Goal: Information Seeking & Learning: Learn about a topic

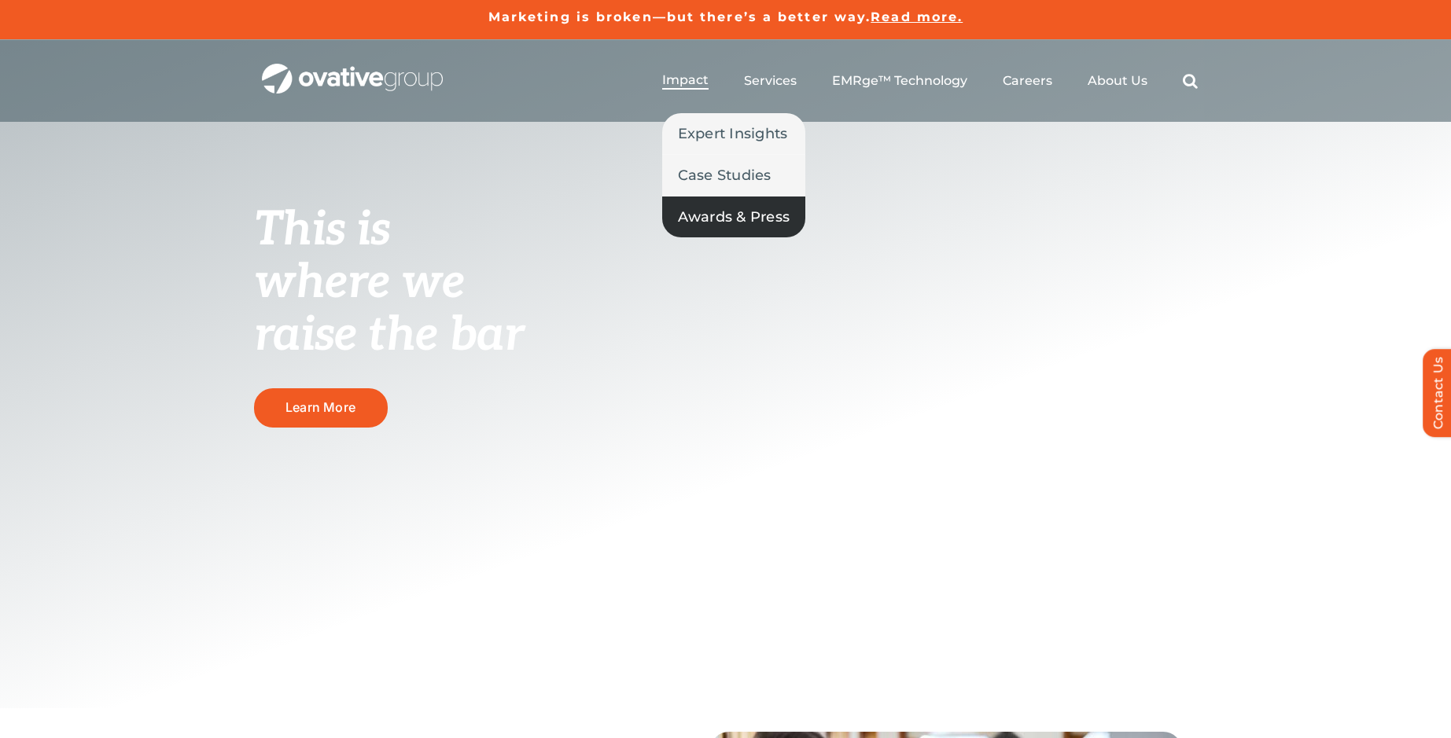
click at [715, 214] on span "Awards & Press" at bounding box center [734, 217] width 112 height 22
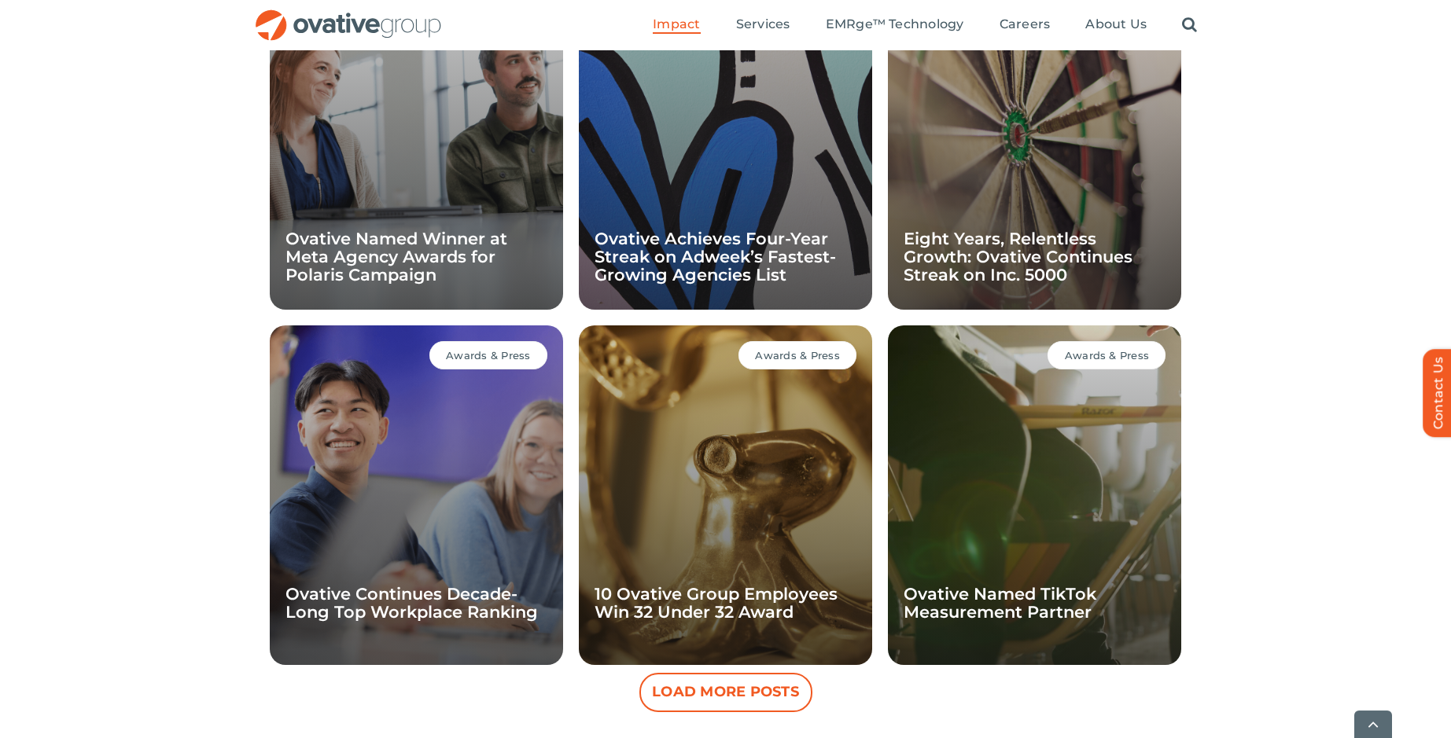
scroll to position [1246, 0]
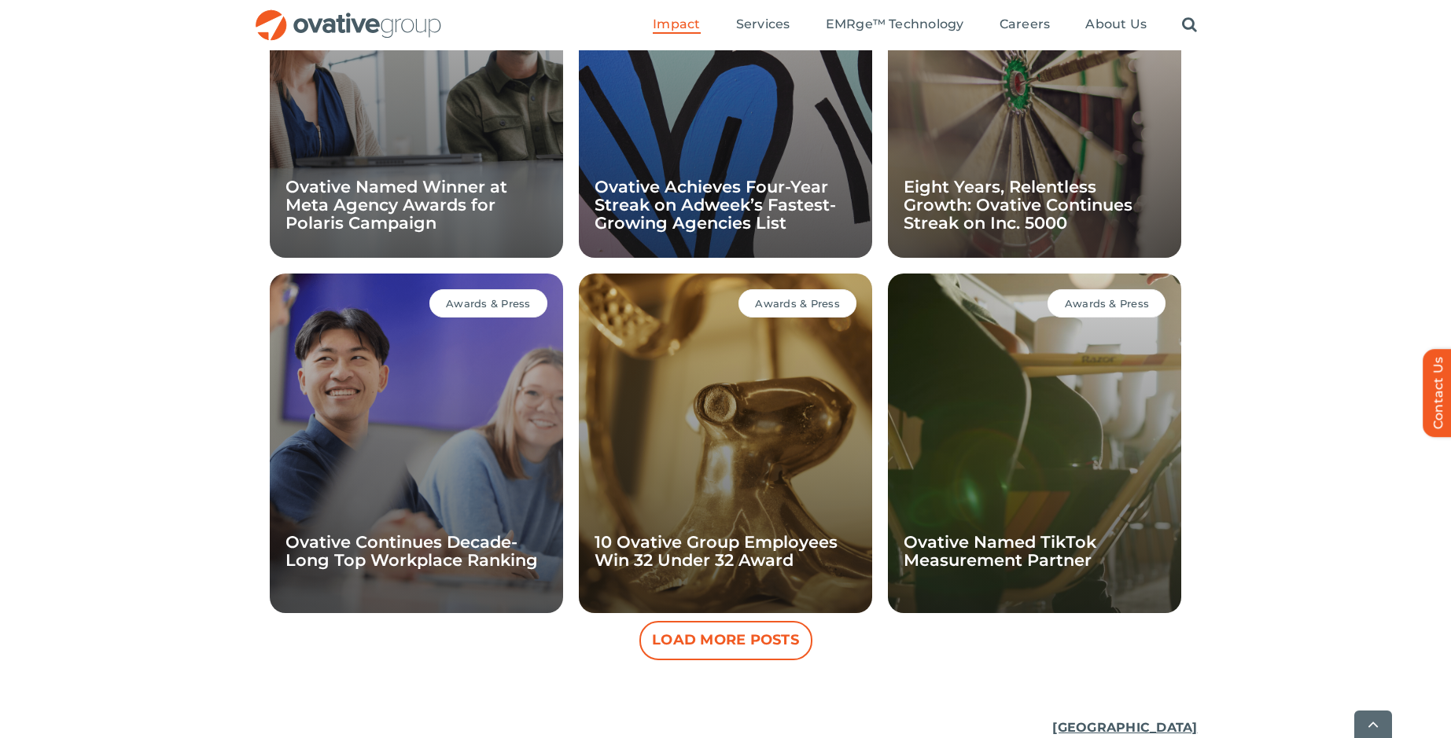
click at [732, 644] on button "Load More Posts" at bounding box center [725, 640] width 173 height 39
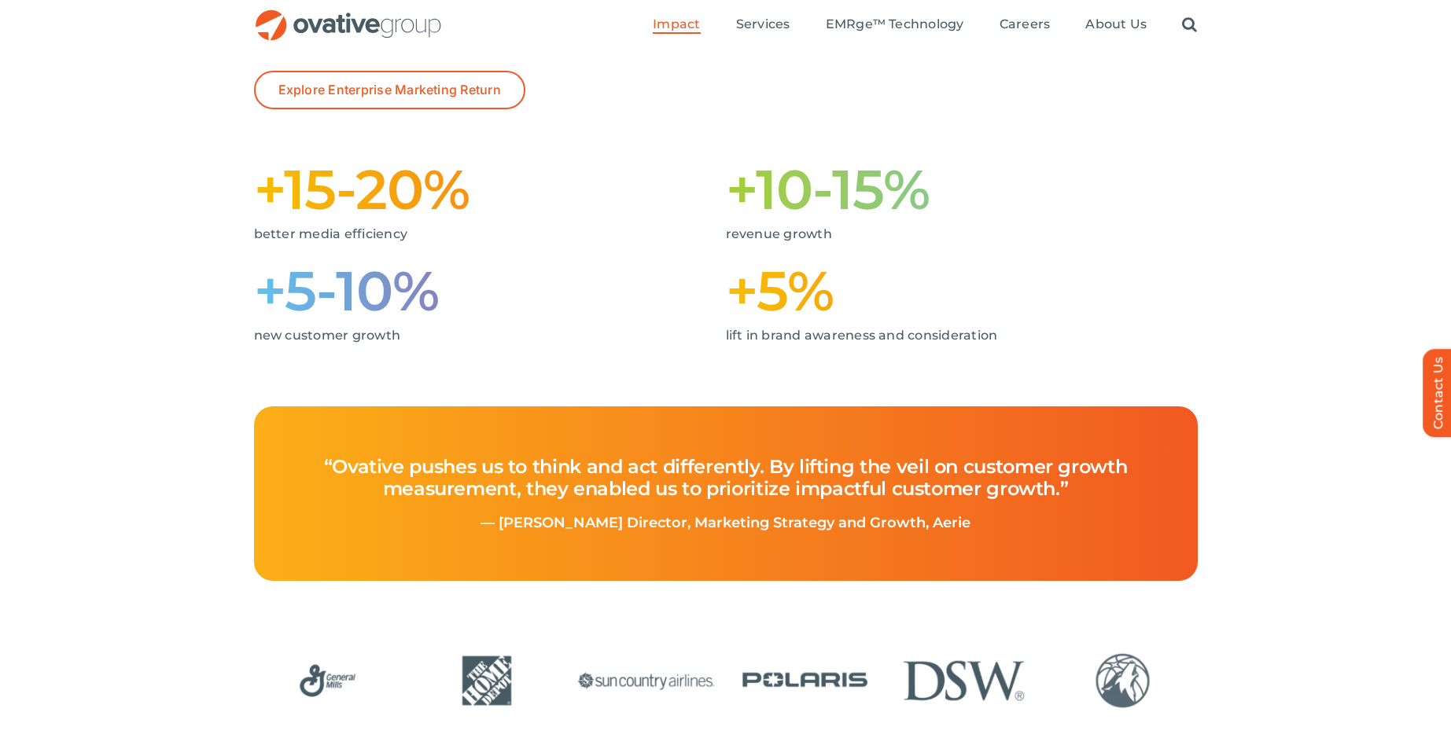
scroll to position [0, 0]
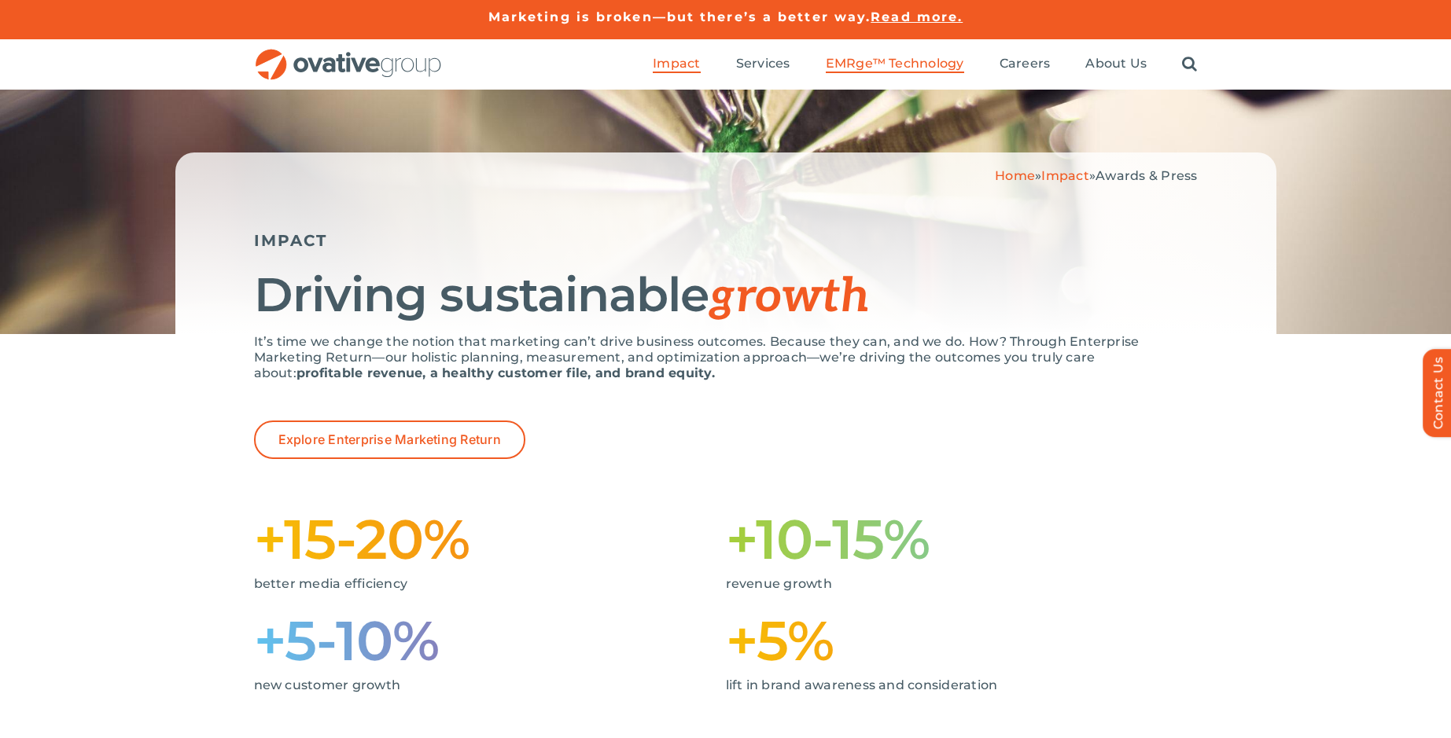
click at [850, 59] on span "EMRge™ Technology" at bounding box center [895, 64] width 138 height 16
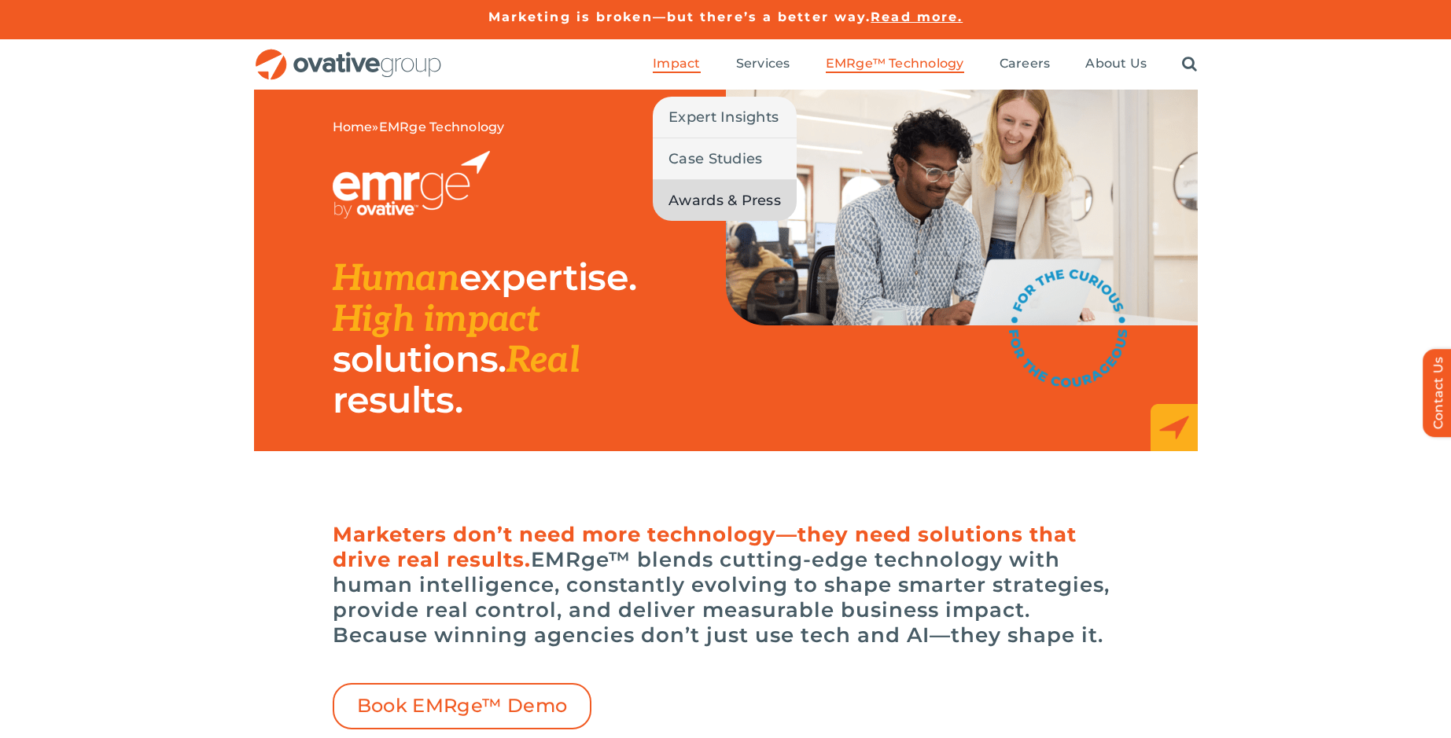
click at [695, 198] on span "Awards & Press" at bounding box center [724, 200] width 112 height 22
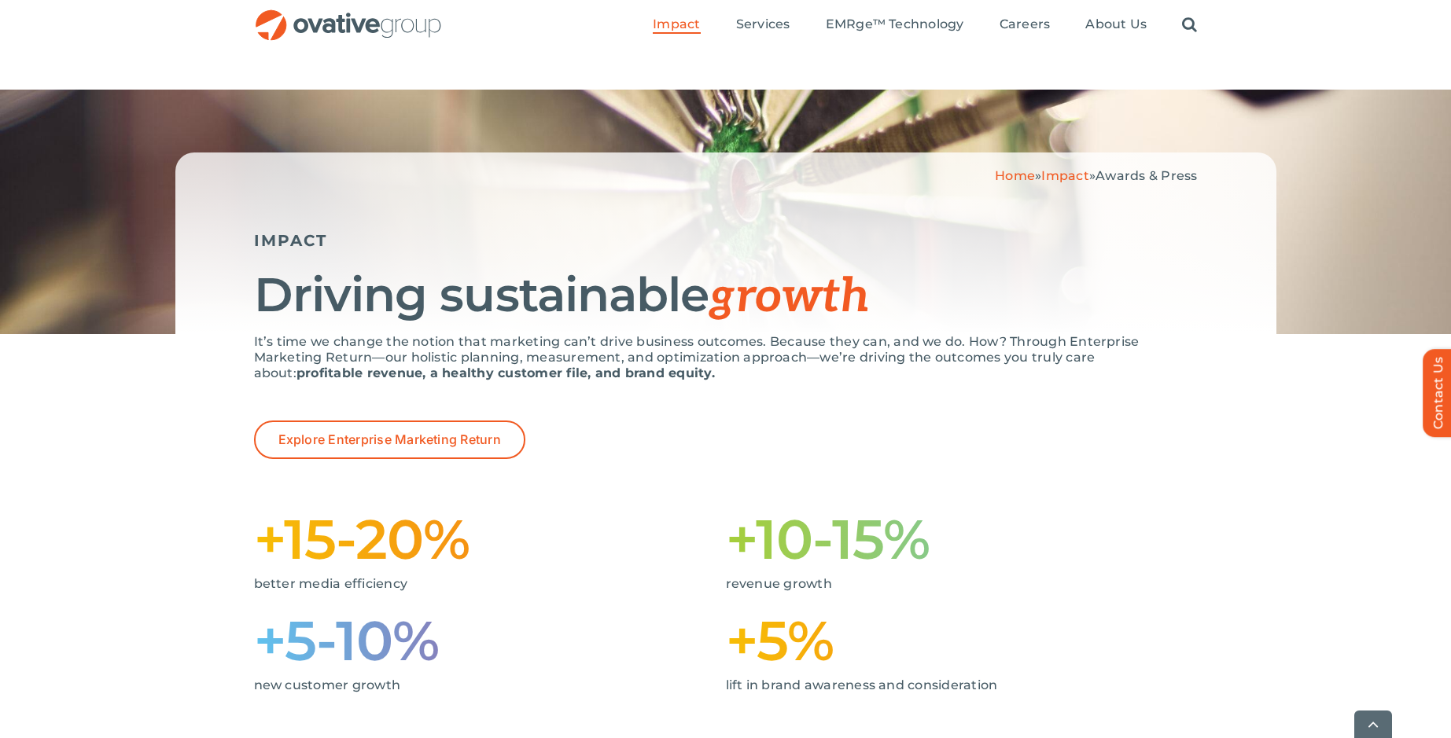
scroll to position [1489, 0]
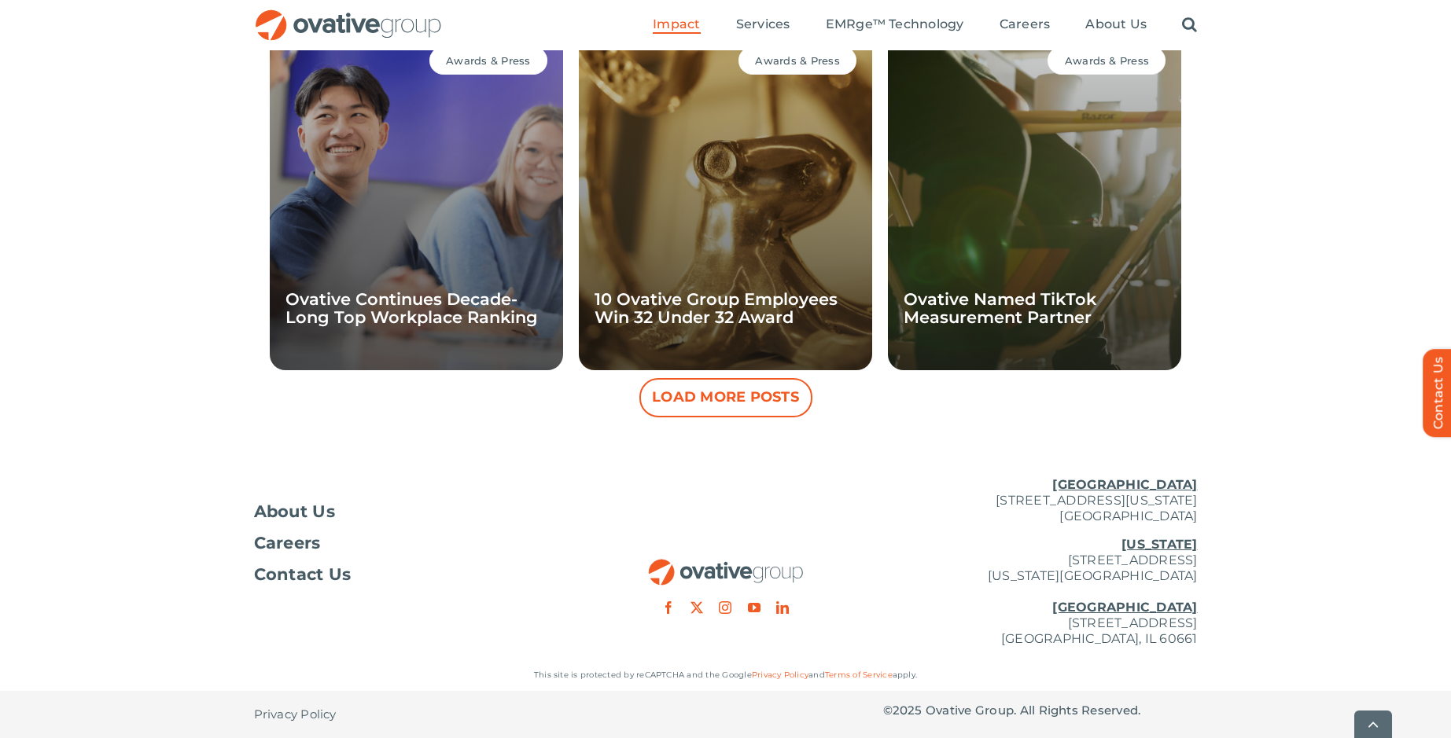
click at [738, 403] on button "Load More Posts" at bounding box center [725, 397] width 173 height 39
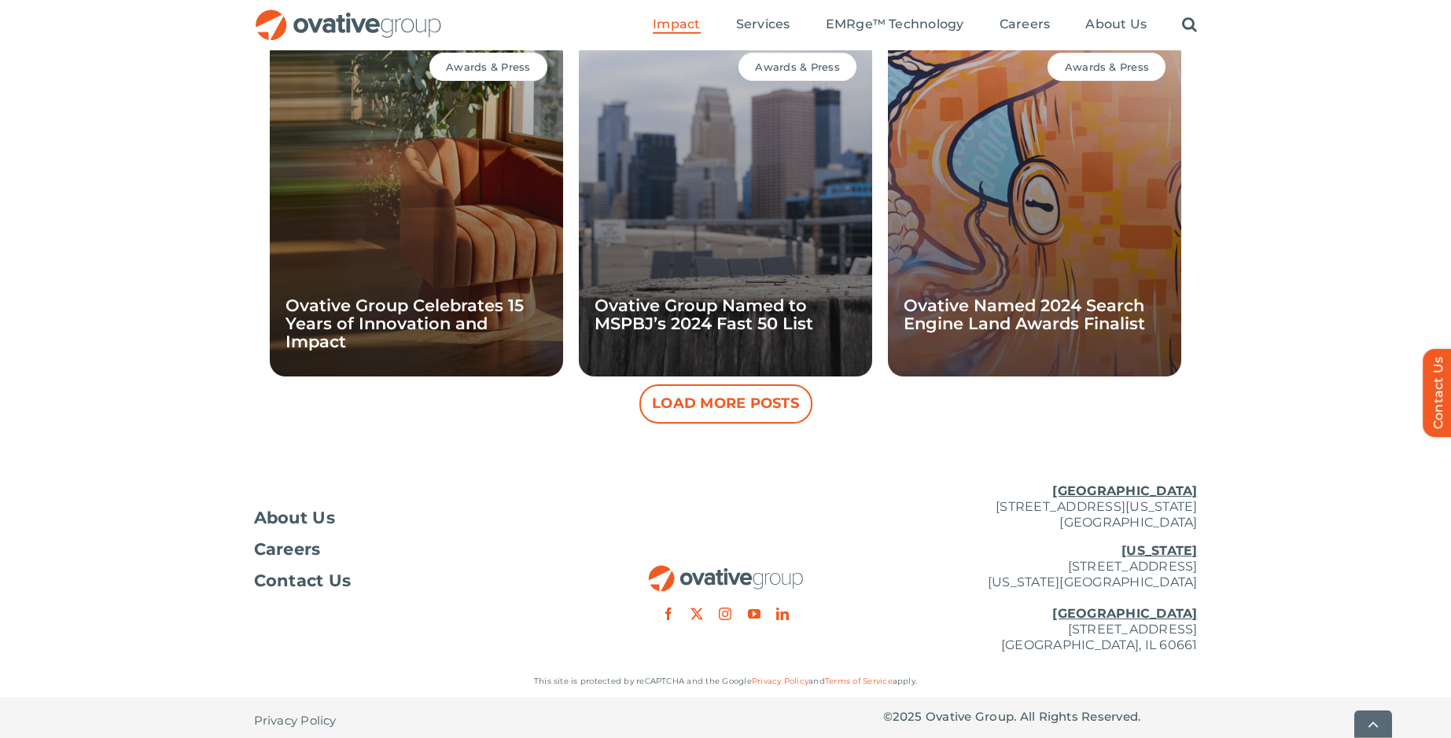
scroll to position [2200, 0]
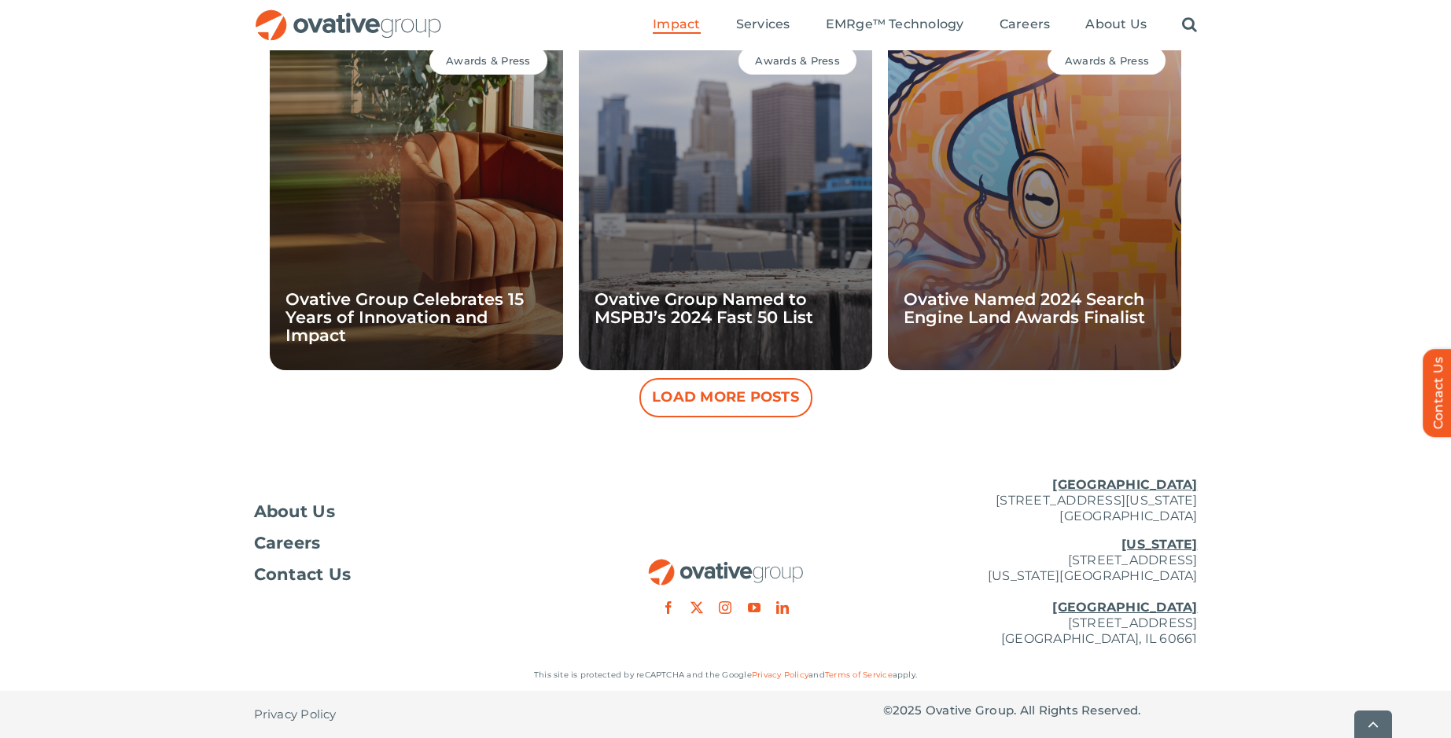
click at [732, 406] on button "Load More Posts" at bounding box center [725, 397] width 173 height 39
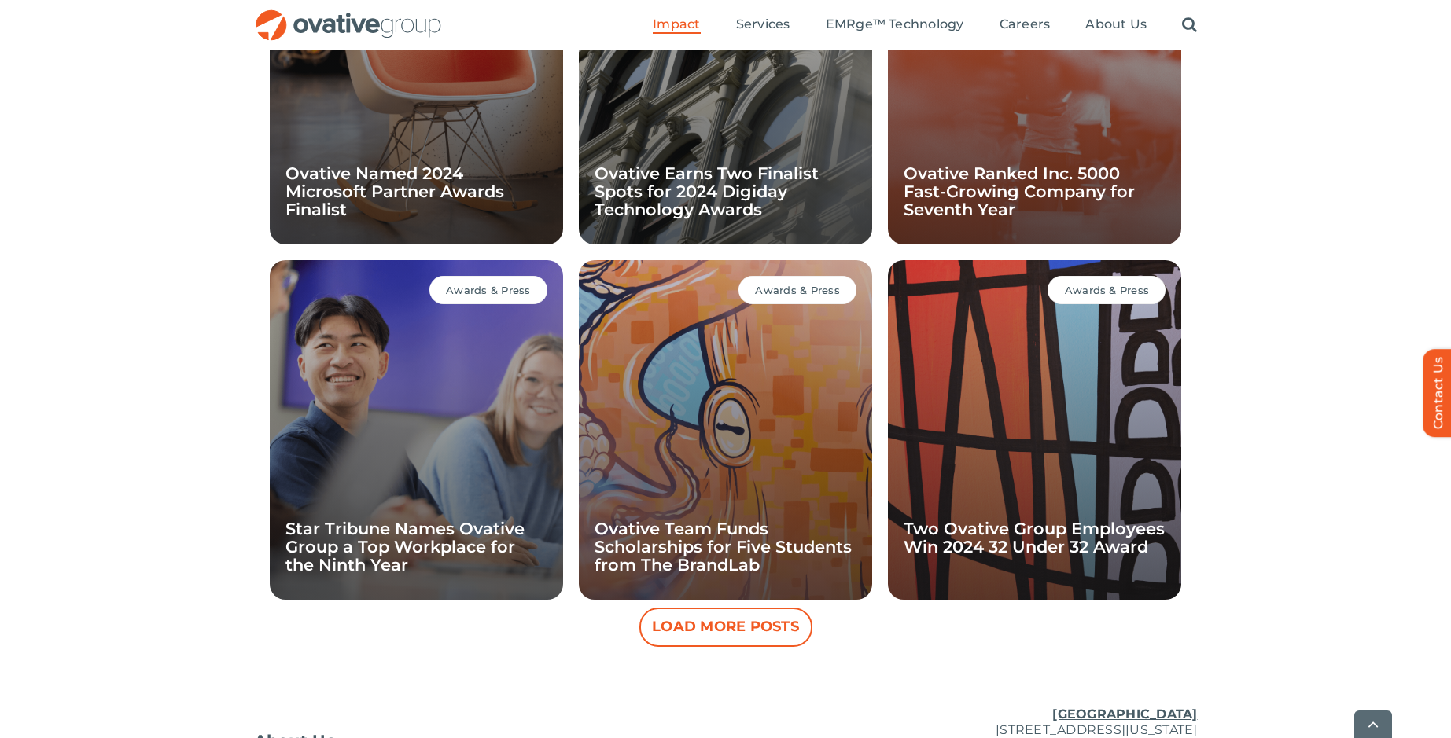
scroll to position [2911, 0]
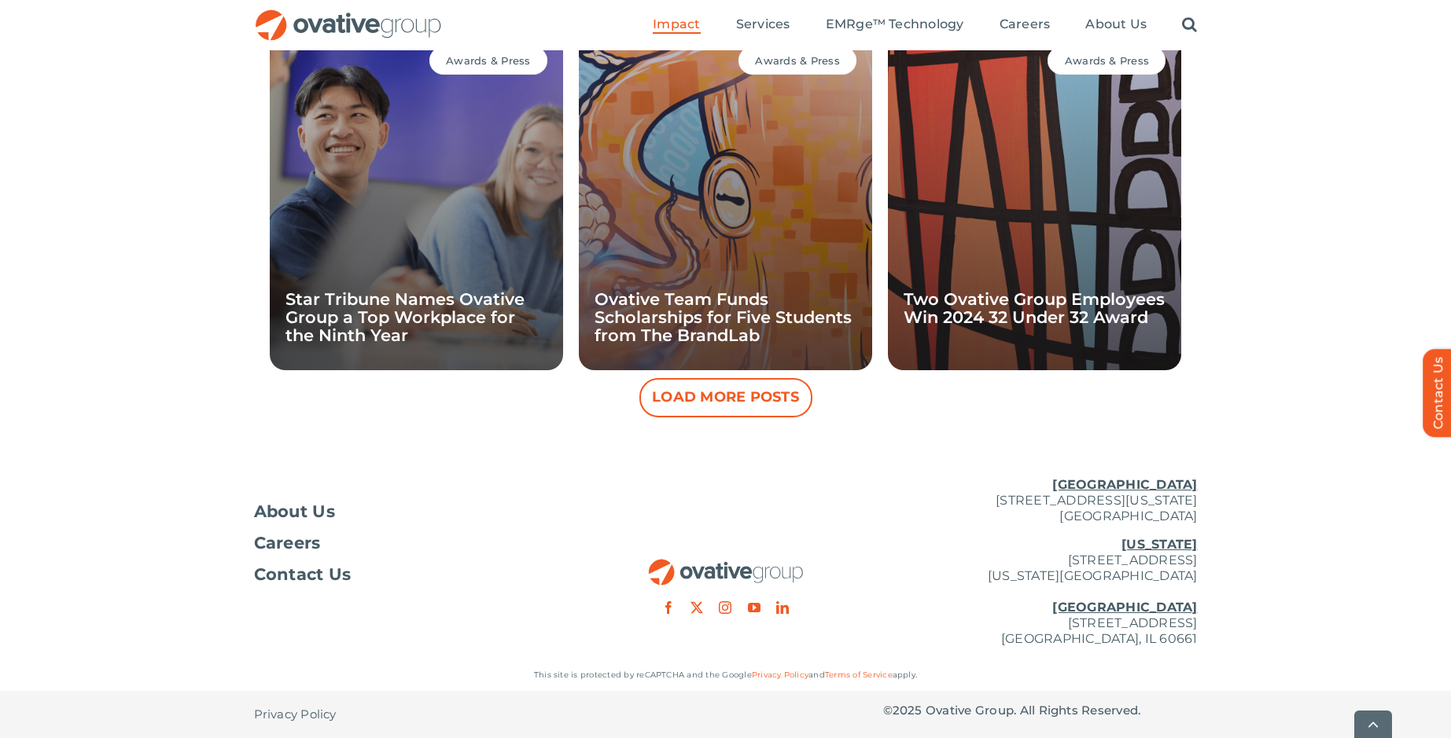
click at [732, 395] on button "Load More Posts" at bounding box center [725, 397] width 173 height 39
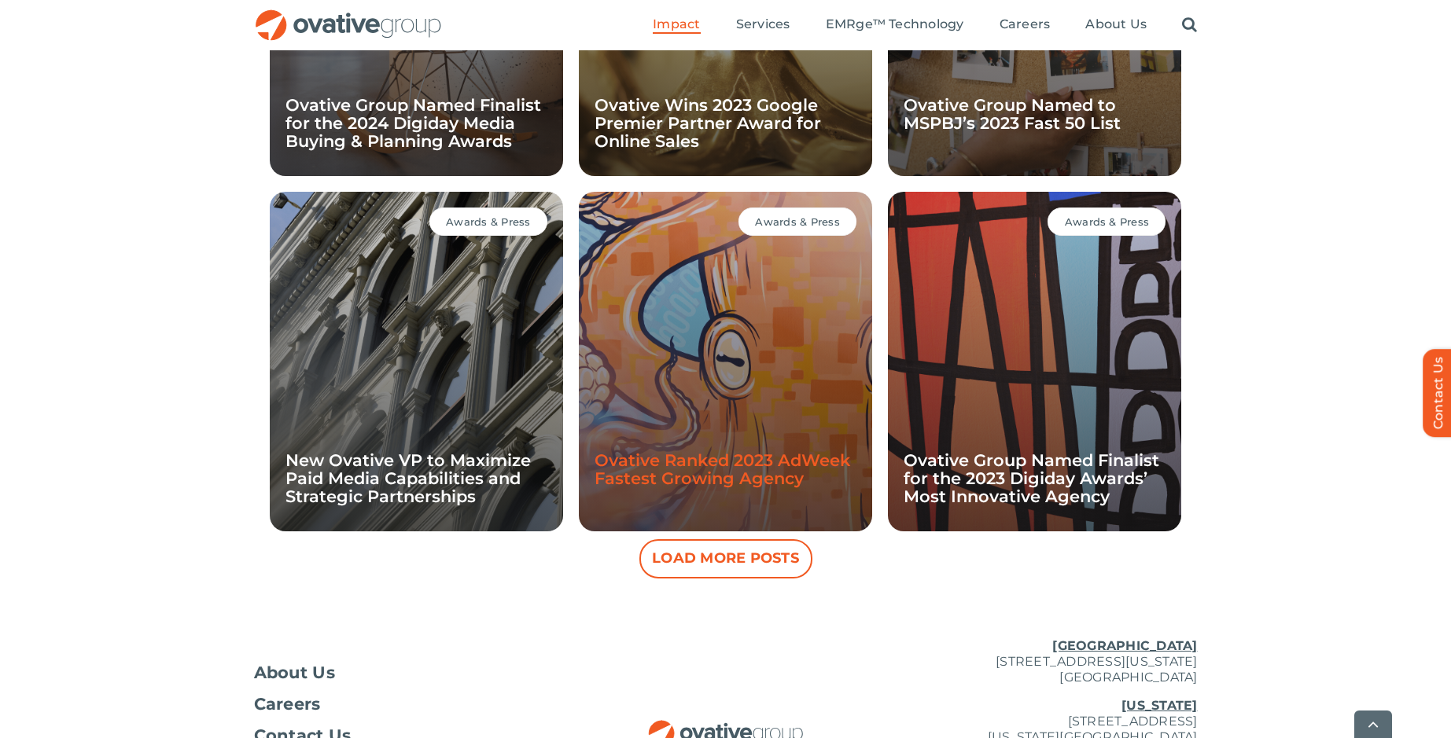
scroll to position [3621, 0]
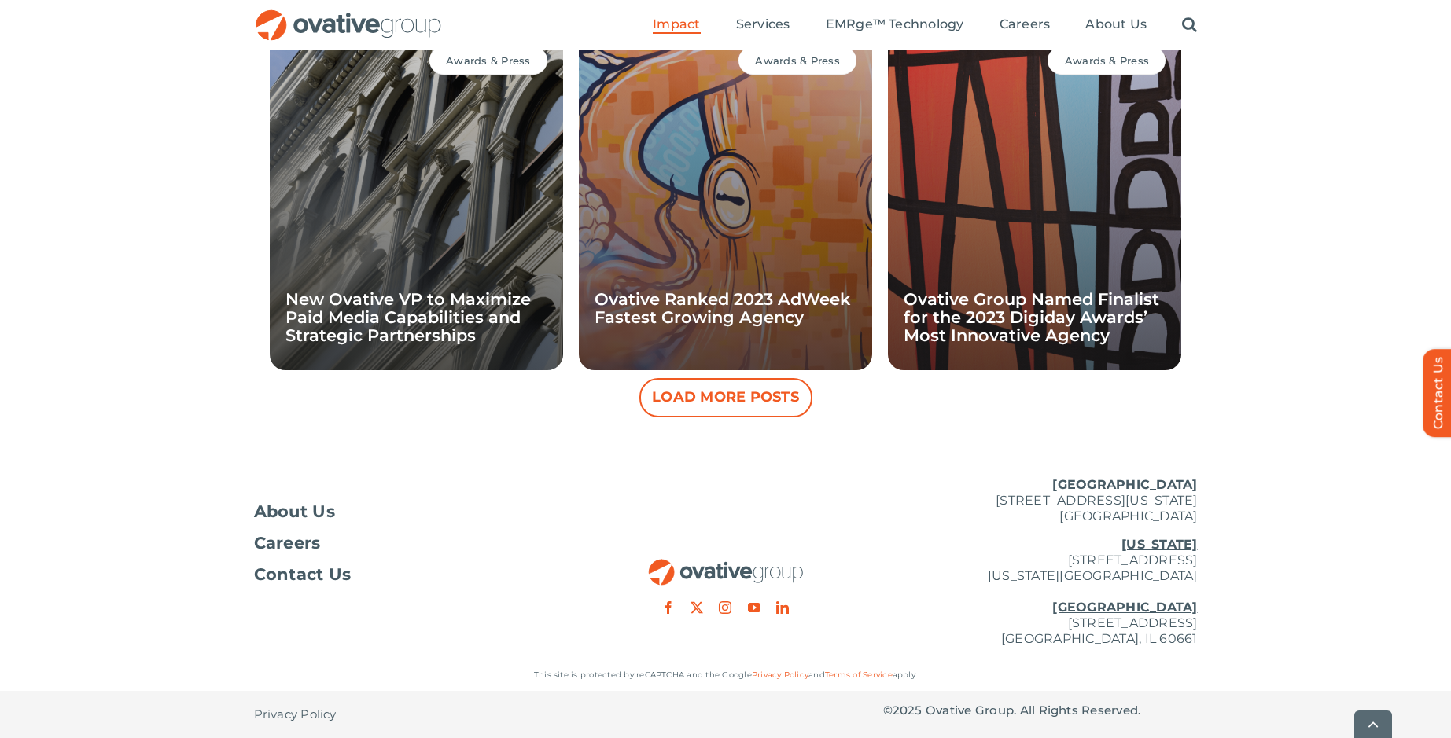
click at [728, 399] on button "Load More Posts" at bounding box center [725, 397] width 173 height 39
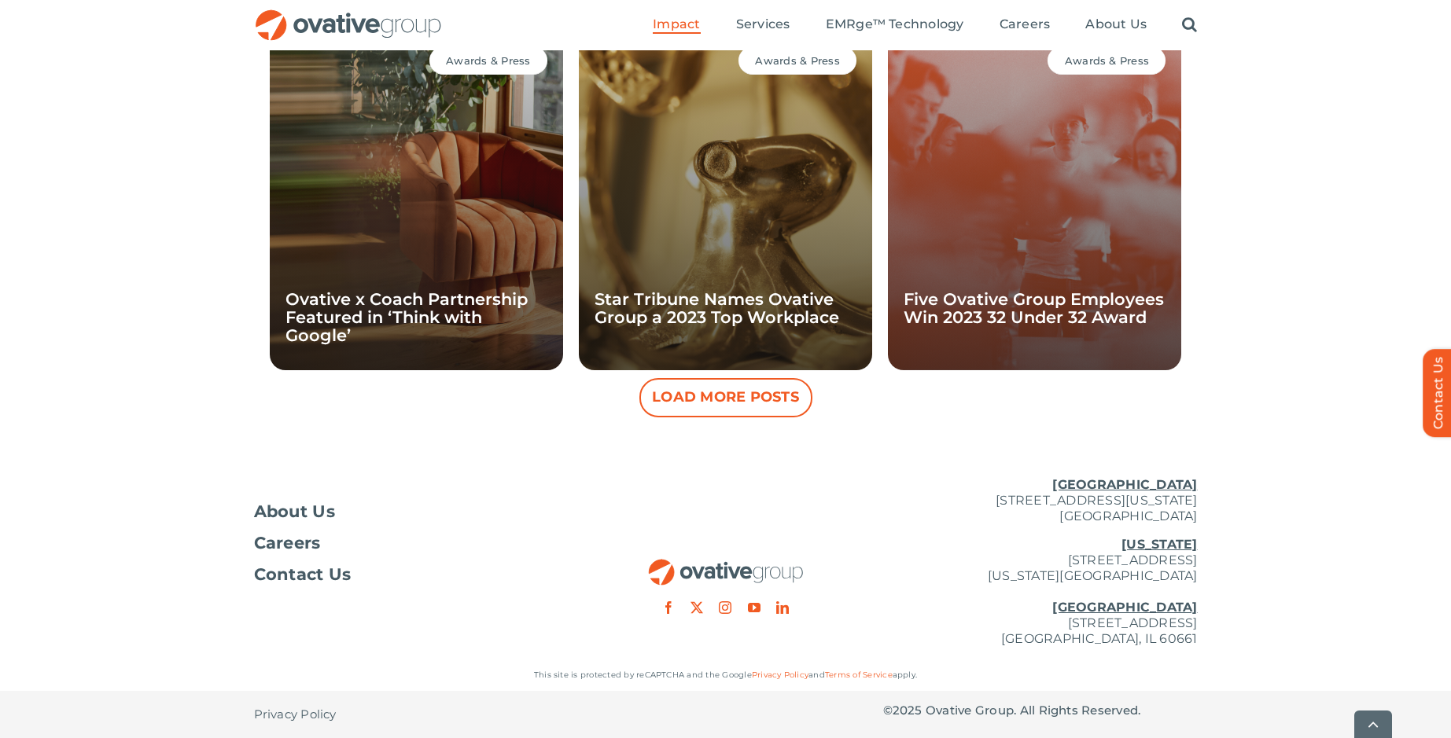
scroll to position [4331, 0]
click at [730, 402] on button "Load More Posts" at bounding box center [725, 397] width 173 height 39
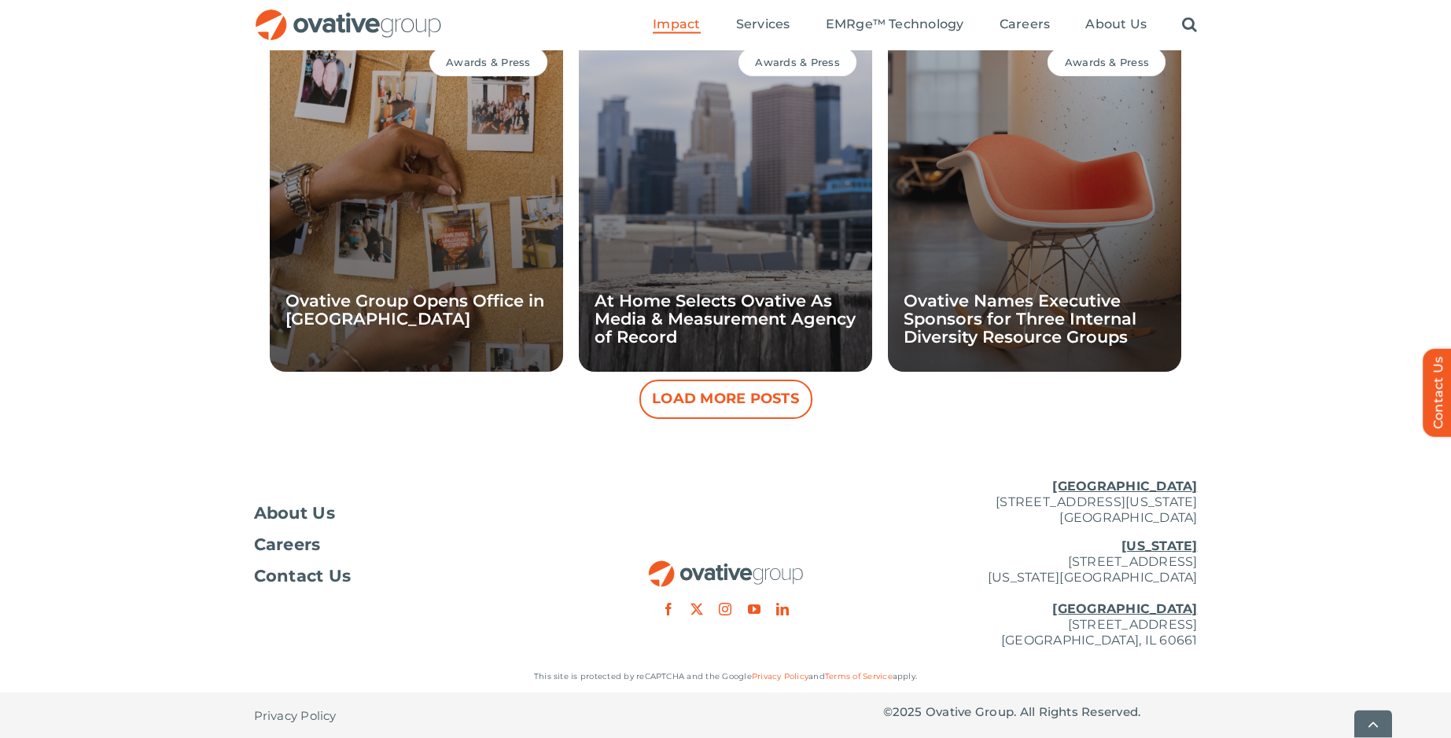
scroll to position [5042, 0]
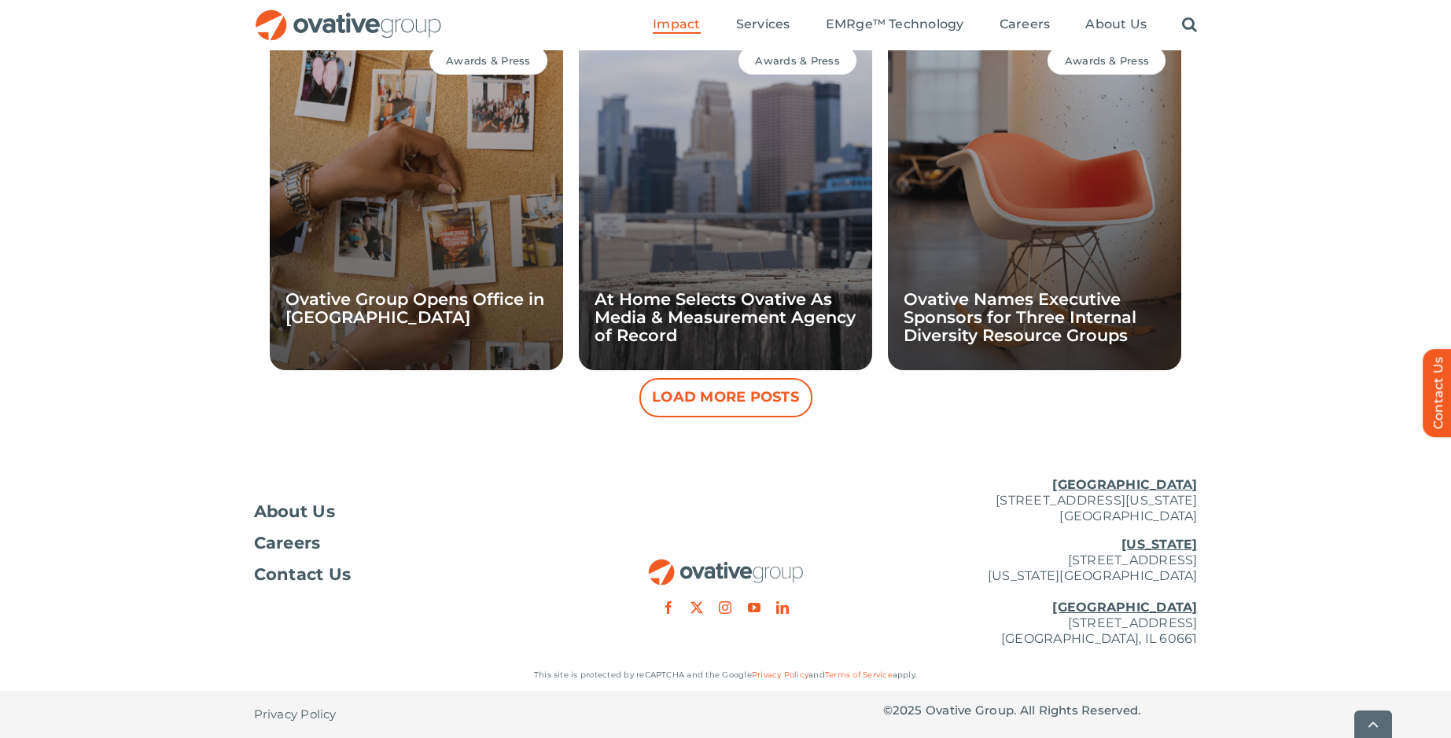
click at [772, 393] on button "Load More Posts" at bounding box center [725, 397] width 173 height 39
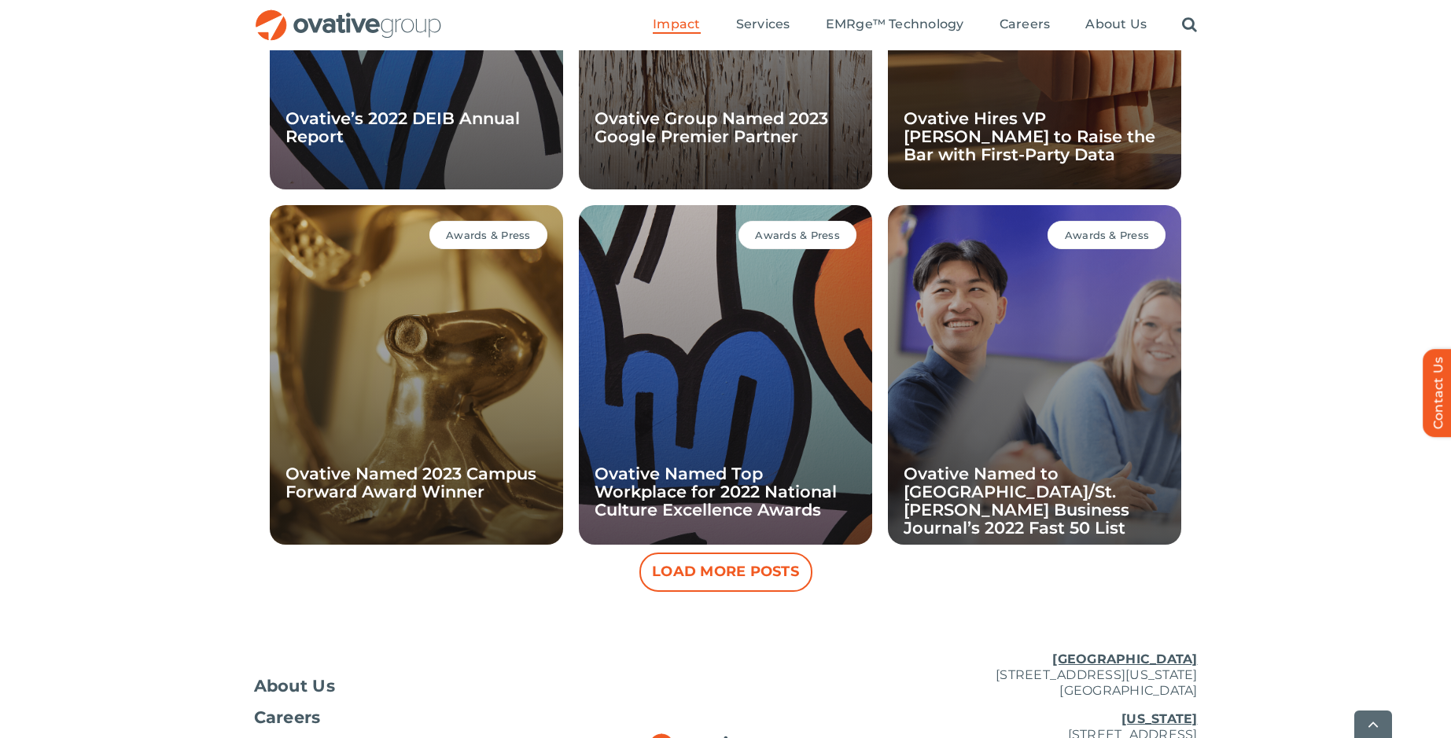
scroll to position [5753, 0]
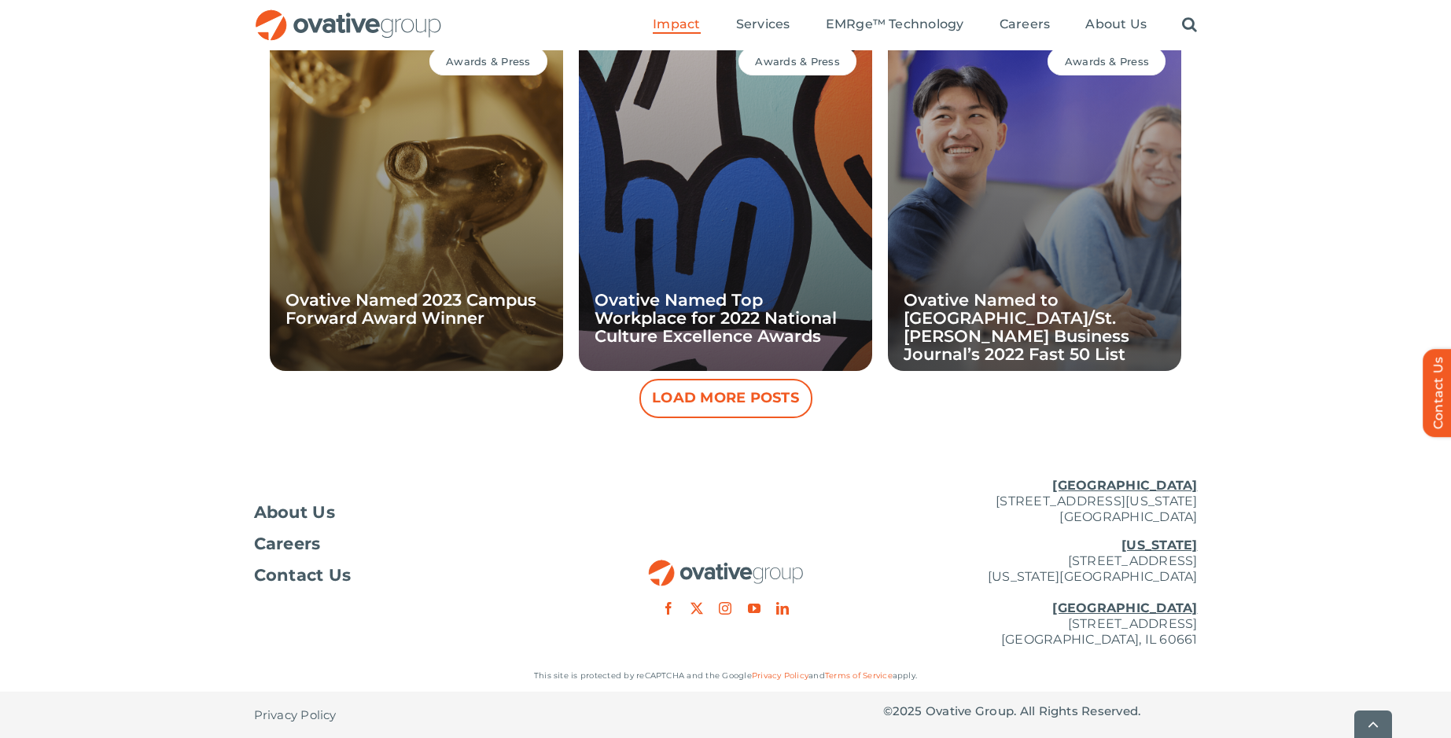
click at [737, 404] on button "Load More Posts" at bounding box center [725, 398] width 173 height 39
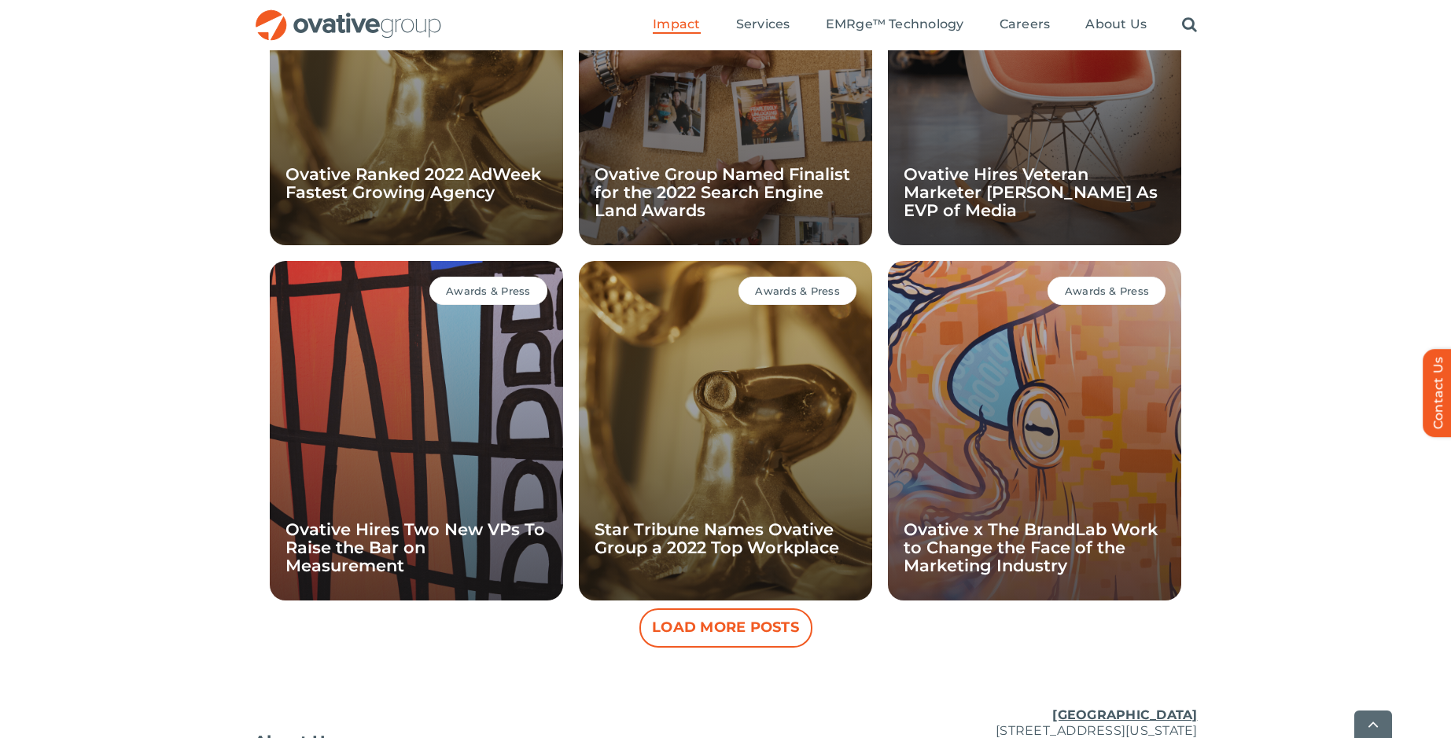
scroll to position [6464, 0]
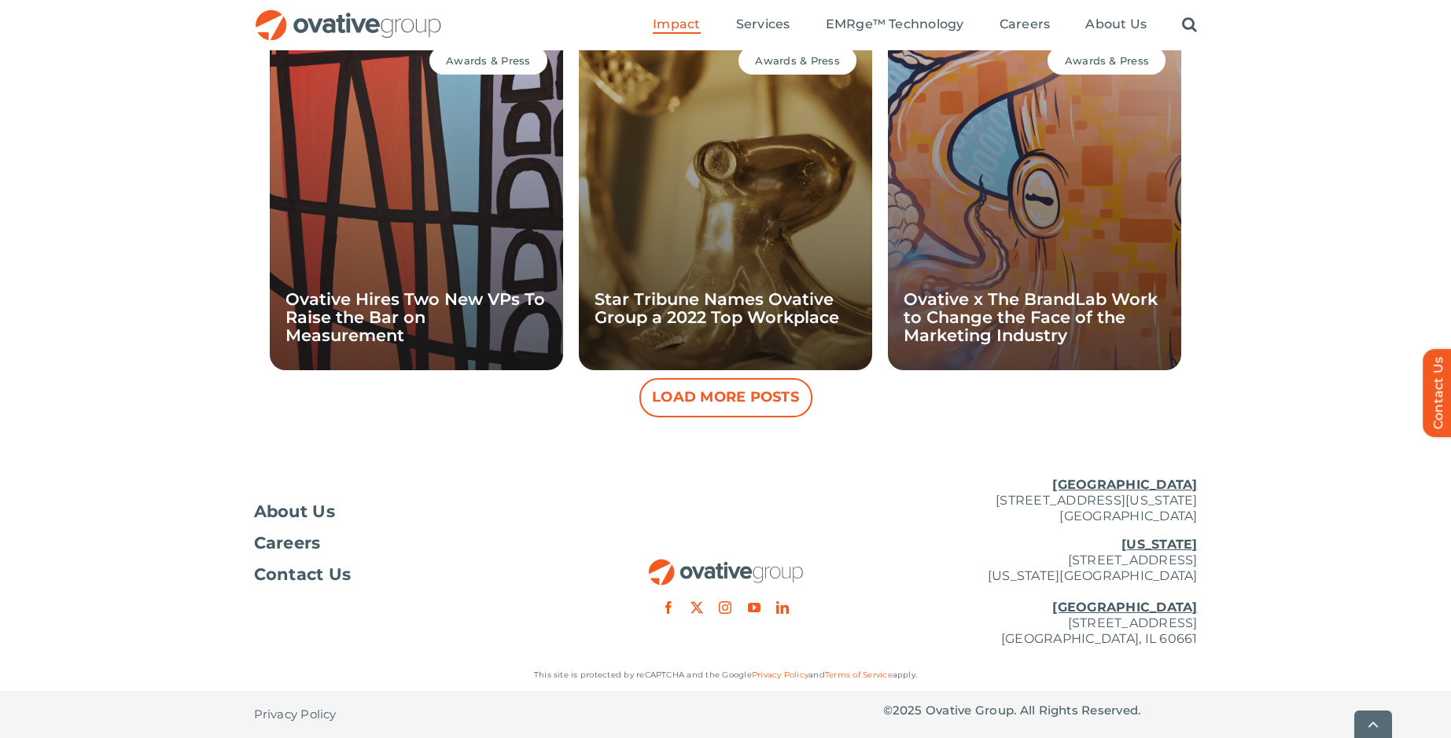
click at [747, 399] on button "Load More Posts" at bounding box center [725, 397] width 173 height 39
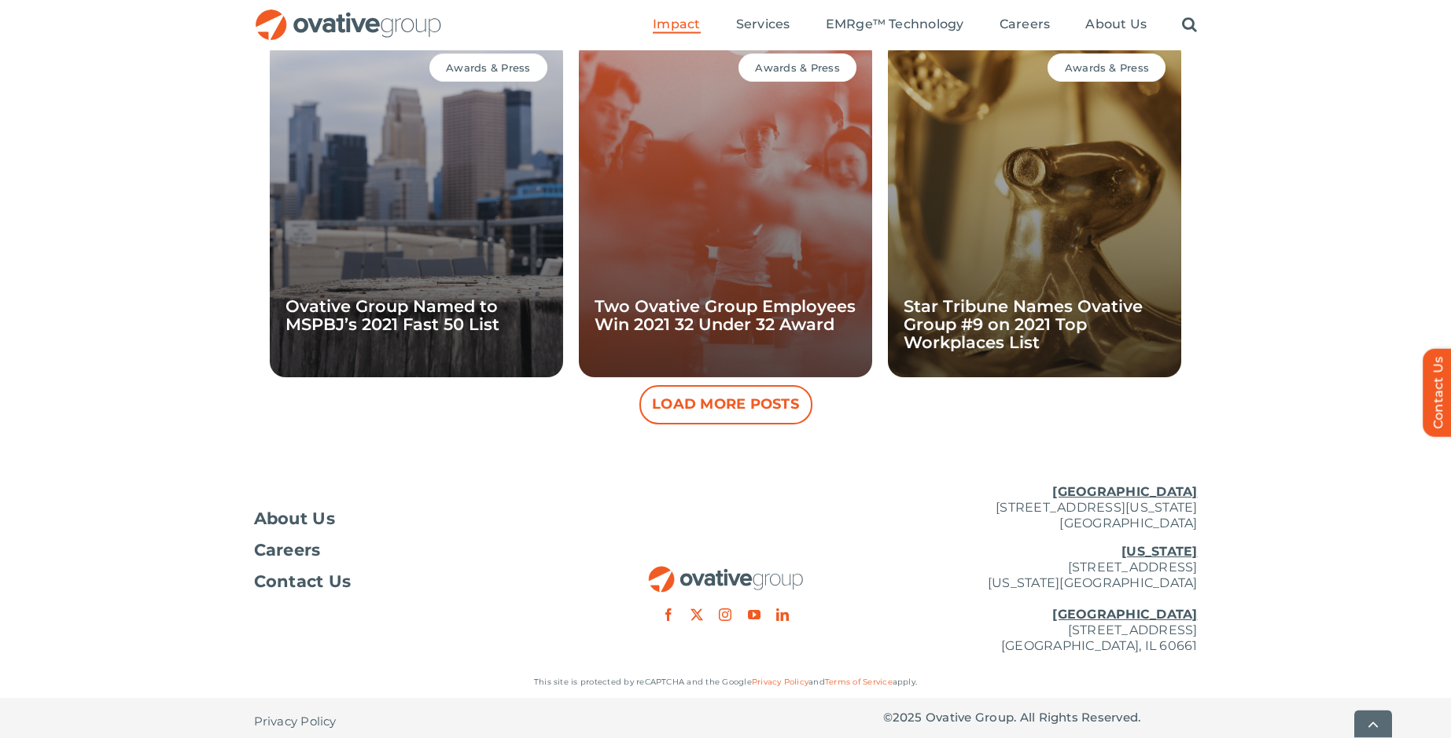
scroll to position [7175, 0]
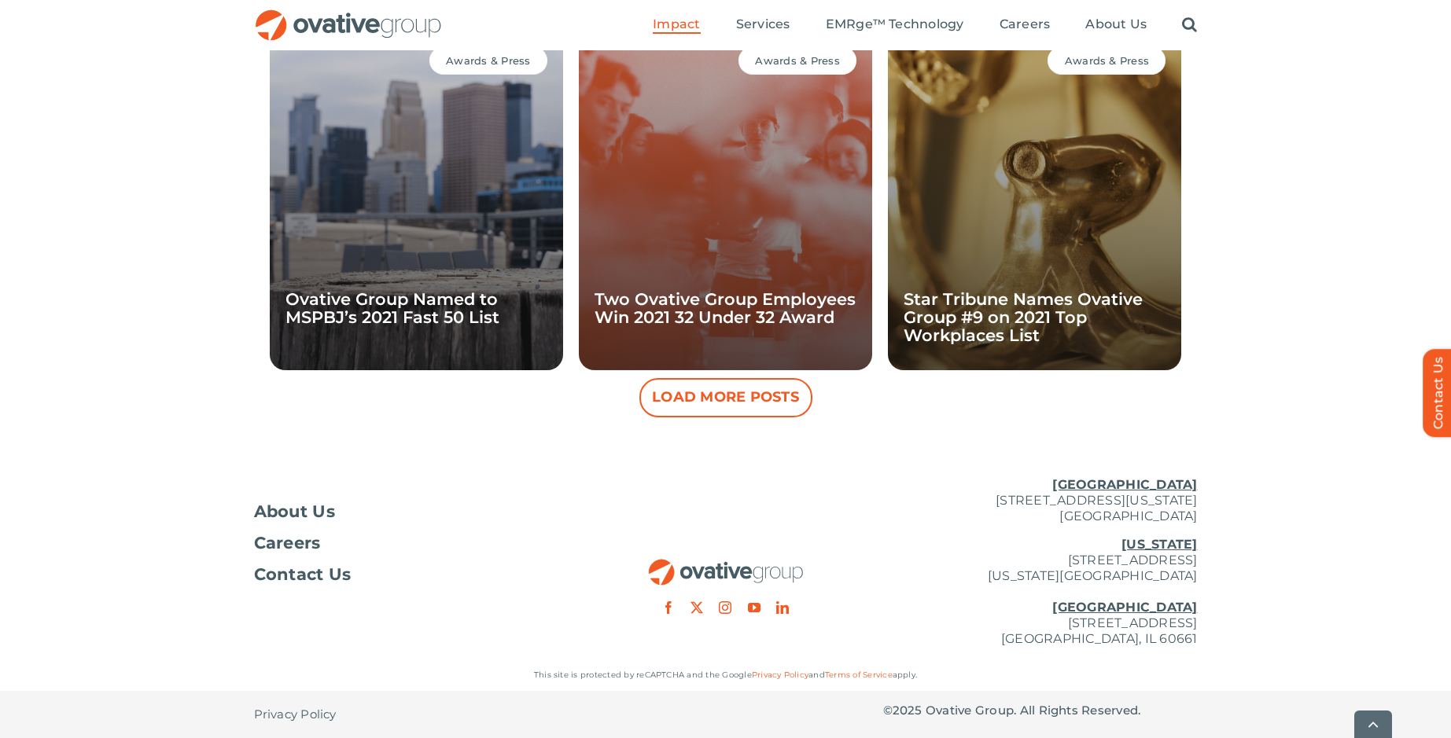
click at [747, 393] on button "Load More Posts" at bounding box center [725, 397] width 173 height 39
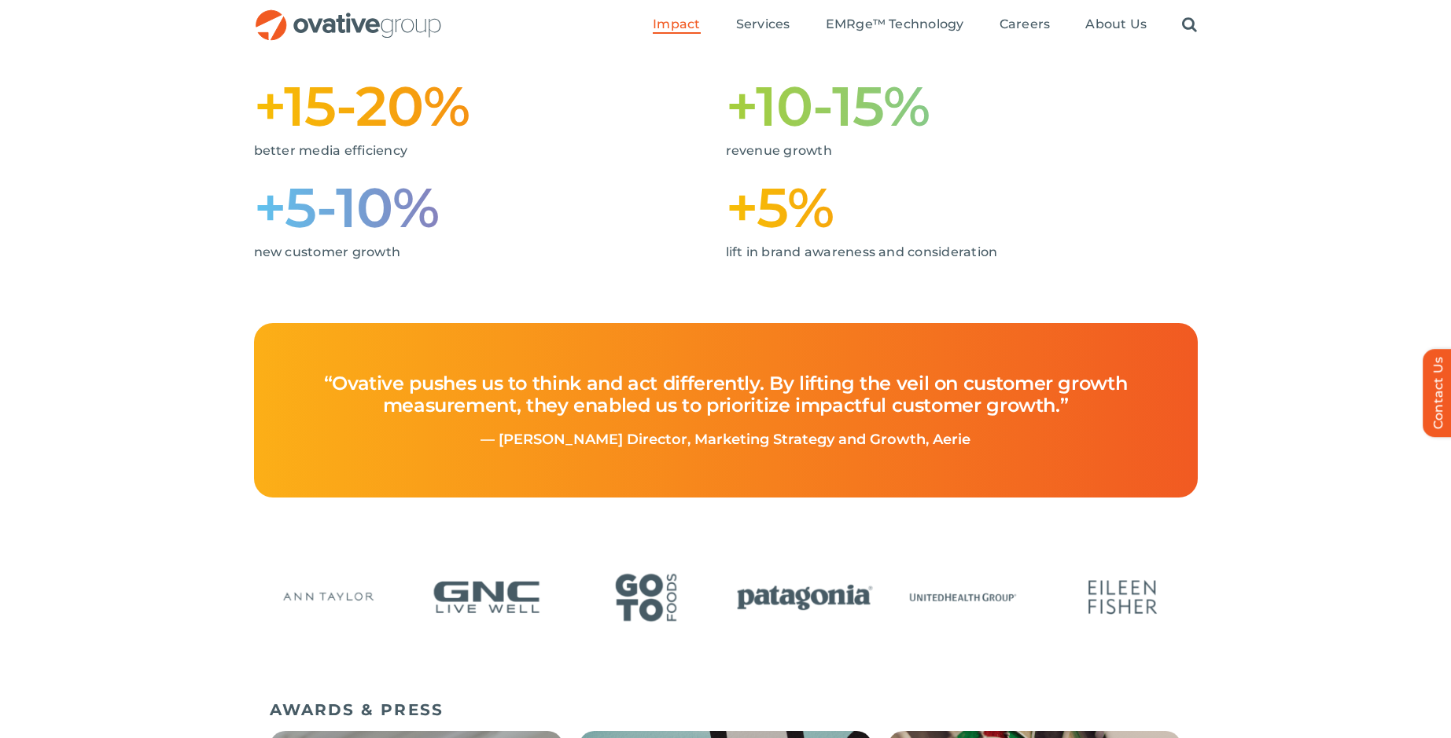
scroll to position [0, 0]
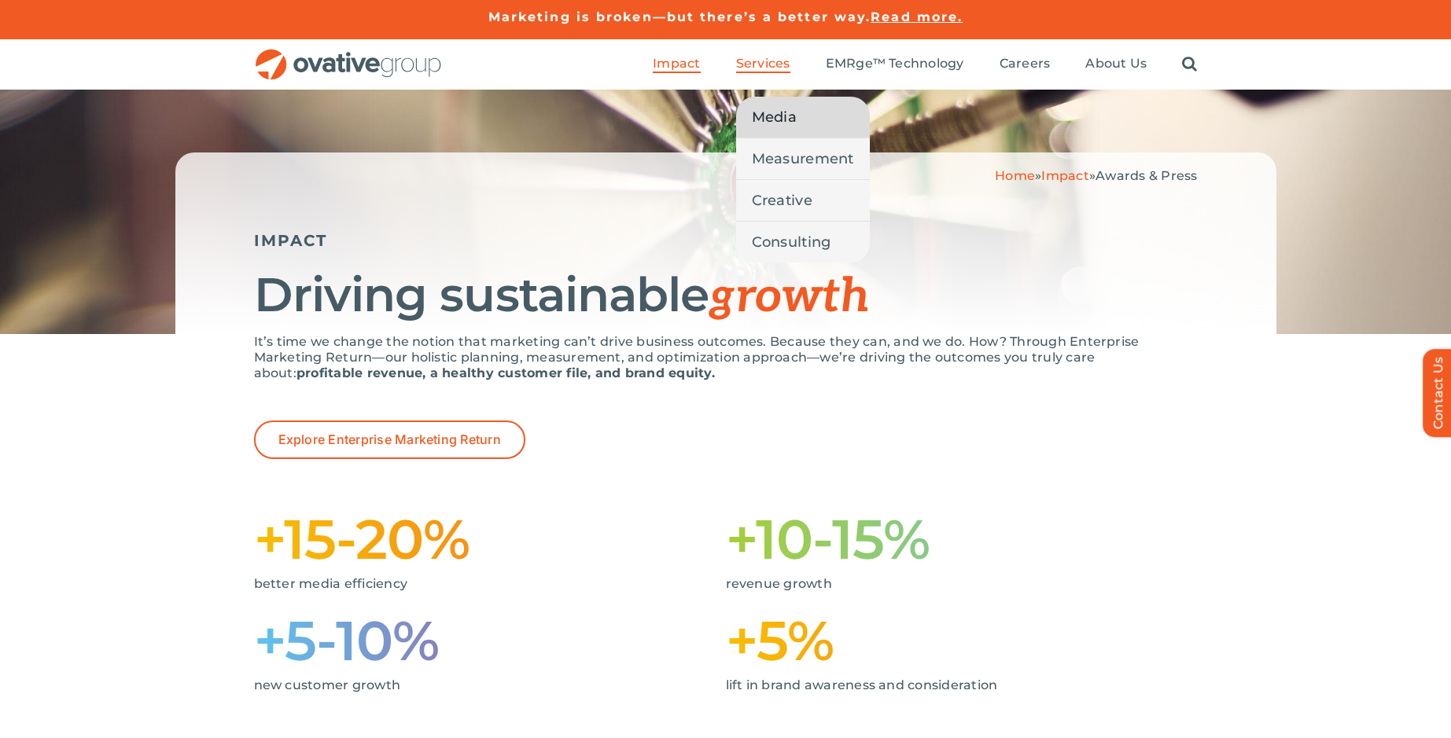
click at [770, 115] on span "Media" at bounding box center [774, 117] width 45 height 22
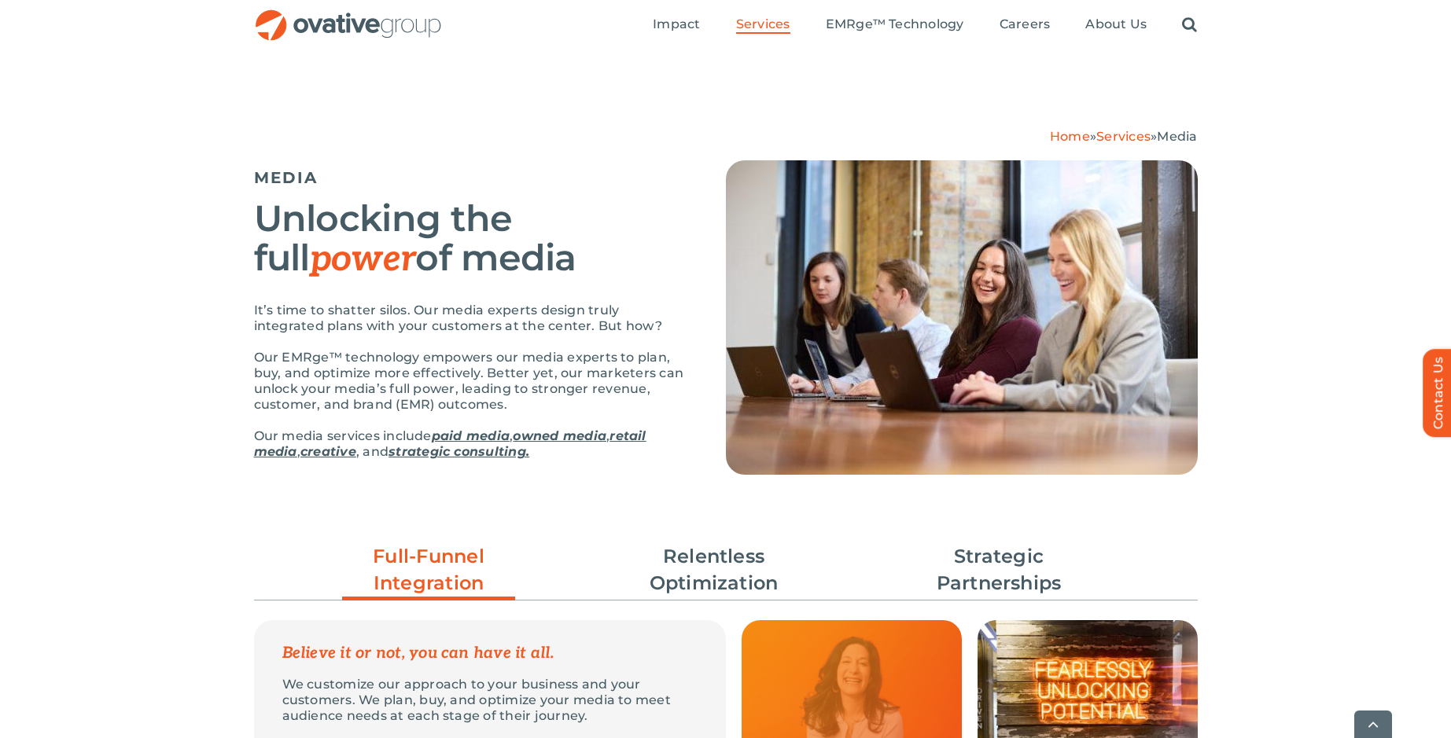
scroll to position [401, 0]
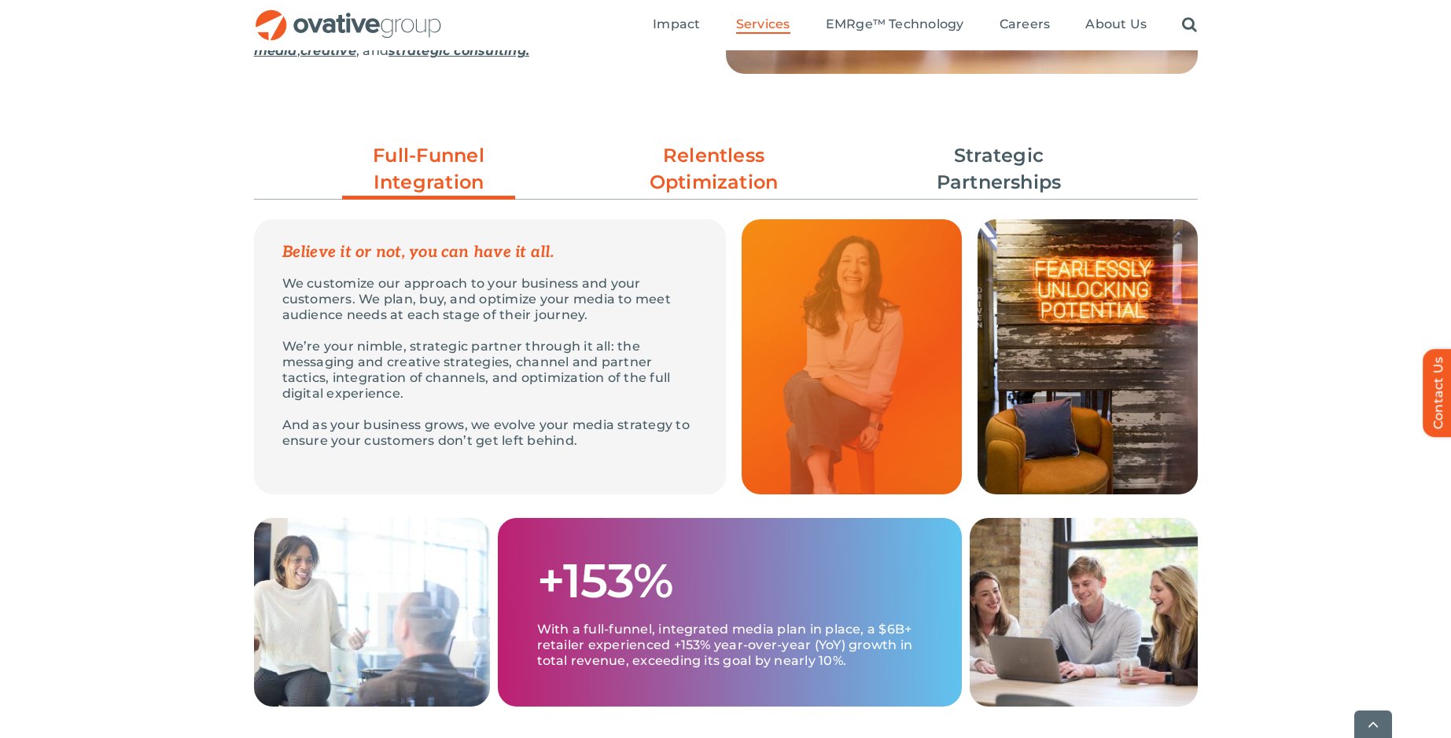
click at [701, 185] on link "Relentless Optimization" at bounding box center [713, 168] width 173 height 53
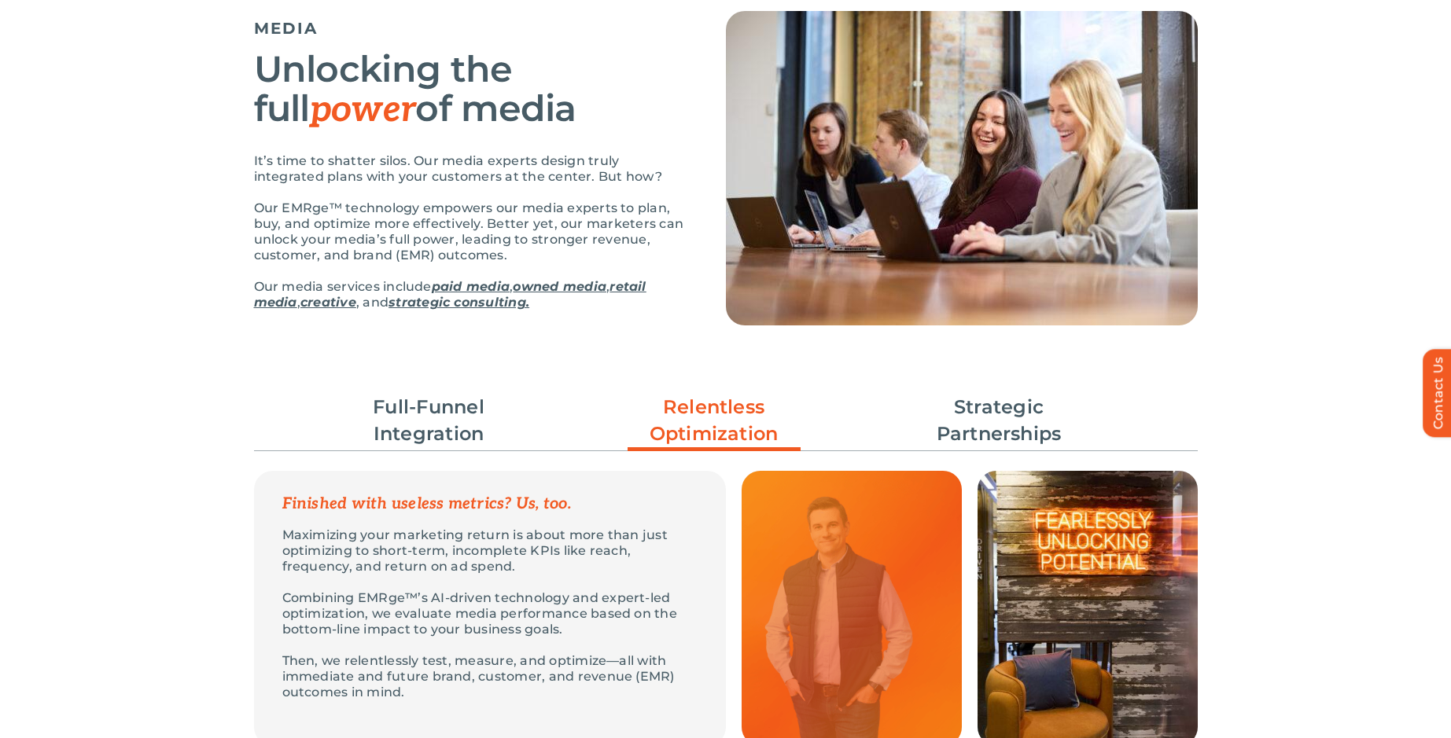
scroll to position [0, 0]
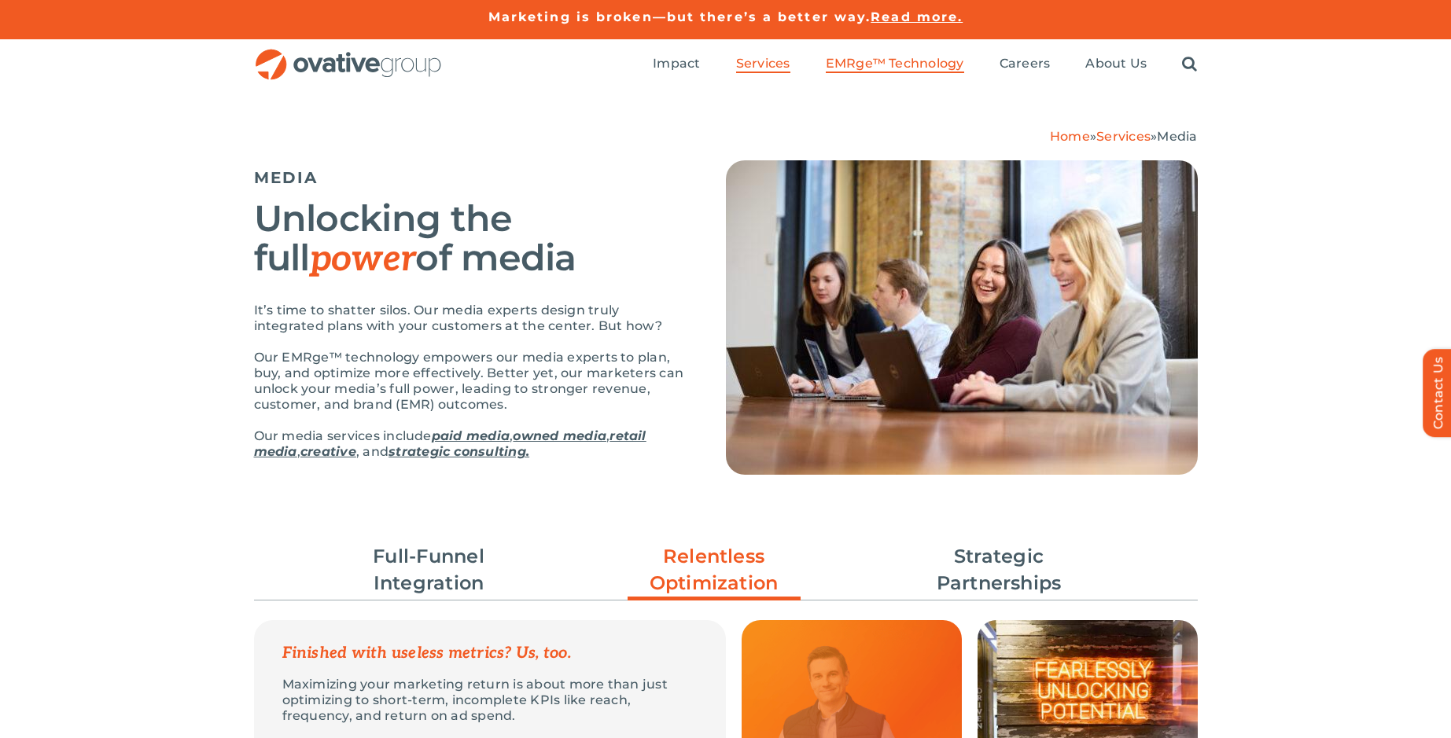
click at [905, 69] on span "EMRge™ Technology" at bounding box center [895, 64] width 138 height 16
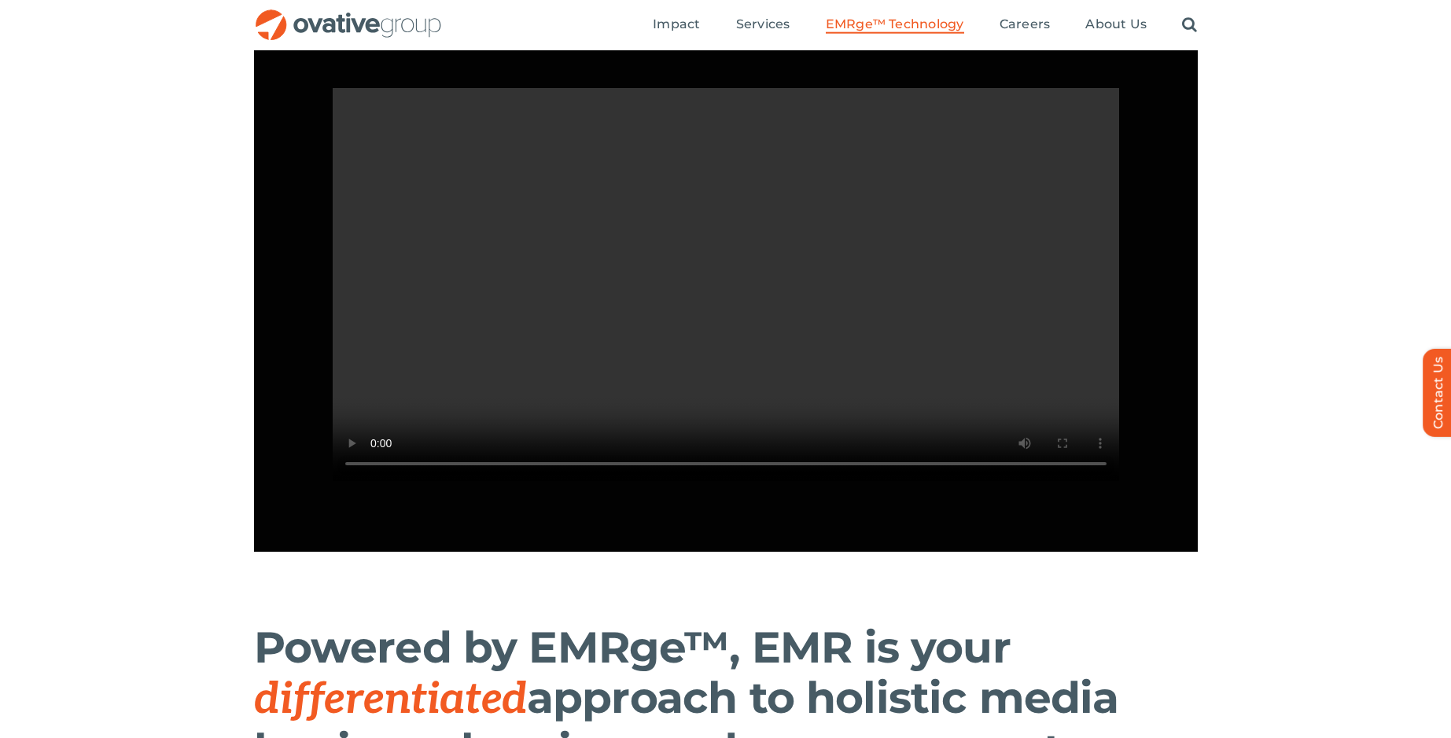
scroll to position [1363, 0]
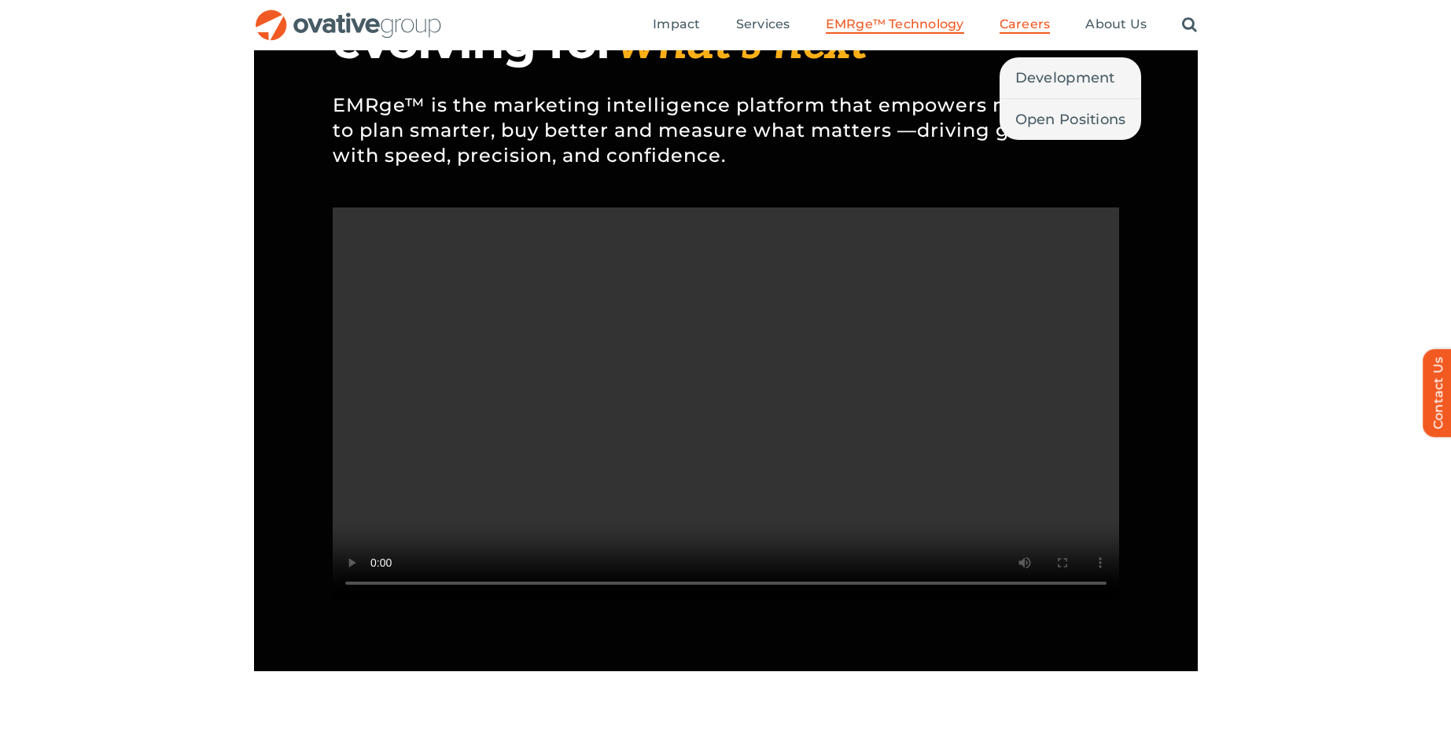
click at [1023, 30] on span "Careers" at bounding box center [1024, 25] width 51 height 16
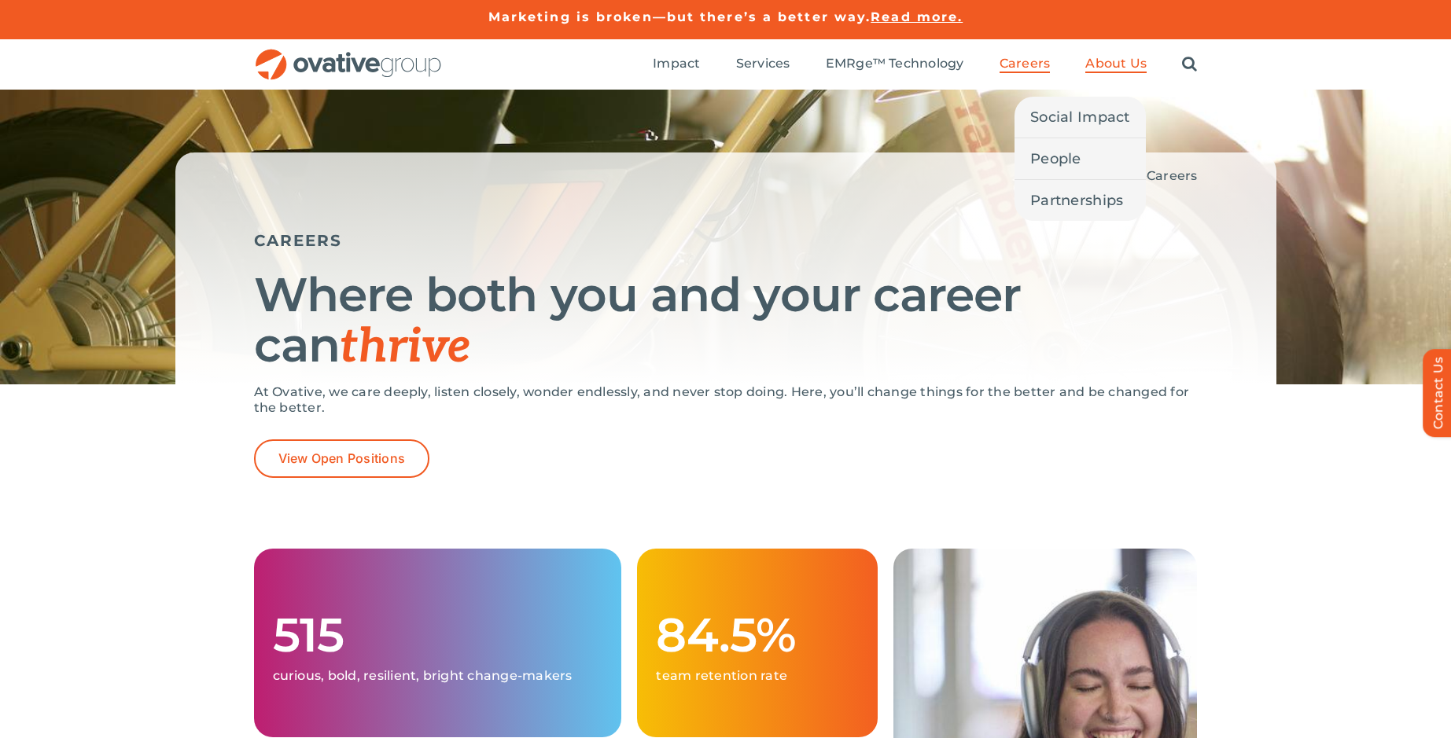
click at [1124, 61] on span "About Us" at bounding box center [1115, 64] width 61 height 16
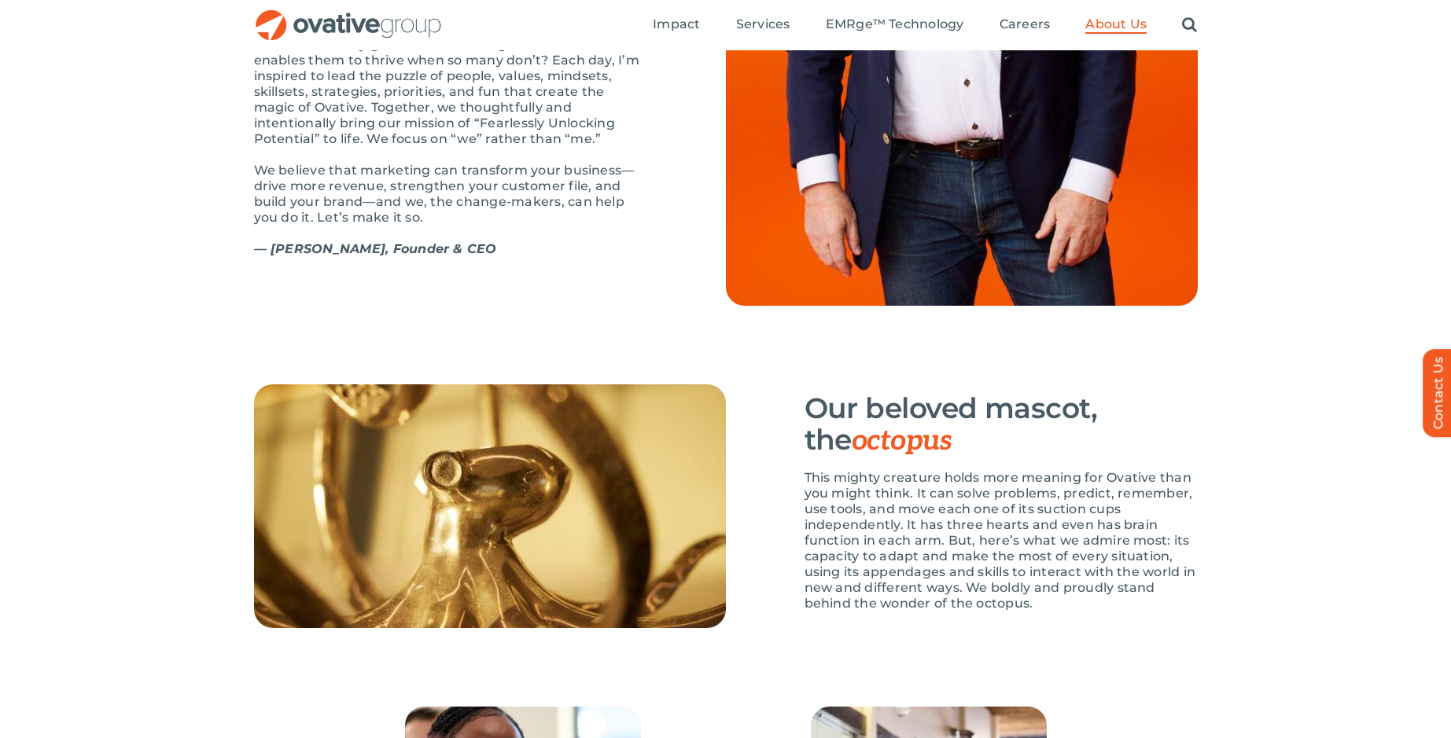
scroll to position [1287, 0]
